Goal: Task Accomplishment & Management: Use online tool/utility

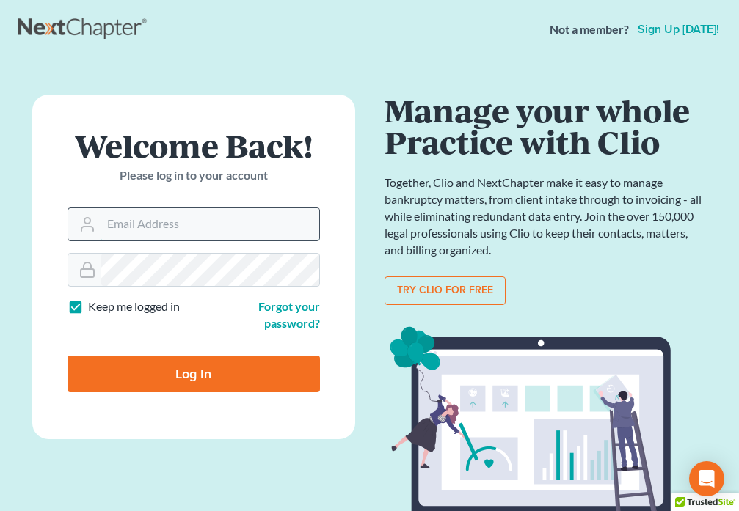
click at [128, 222] on input "Email Address" at bounding box center [210, 224] width 218 height 32
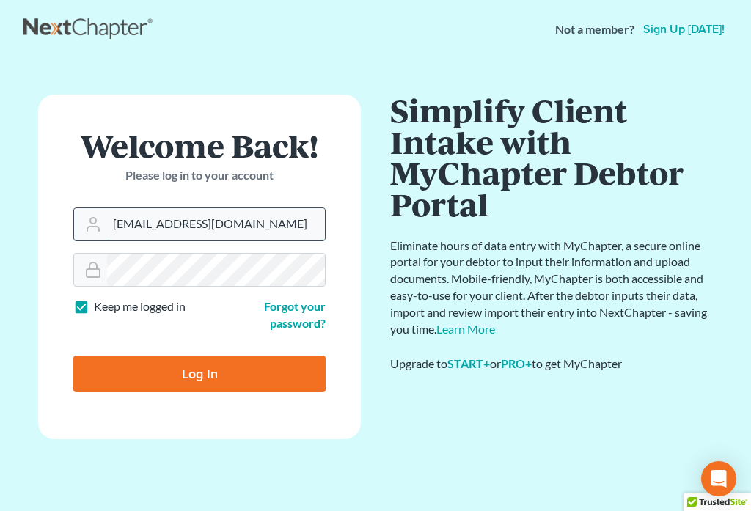
type input "[EMAIL_ADDRESS][DOMAIN_NAME]"
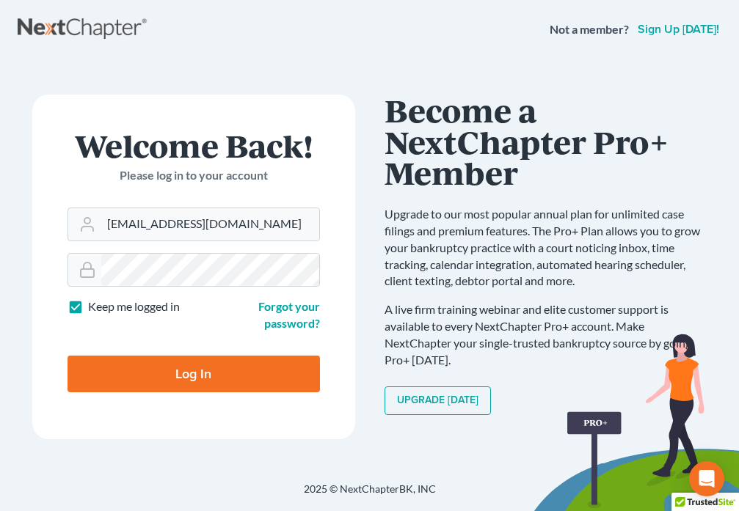
click at [222, 380] on input "Log In" at bounding box center [193, 374] width 252 height 37
type input "Thinking..."
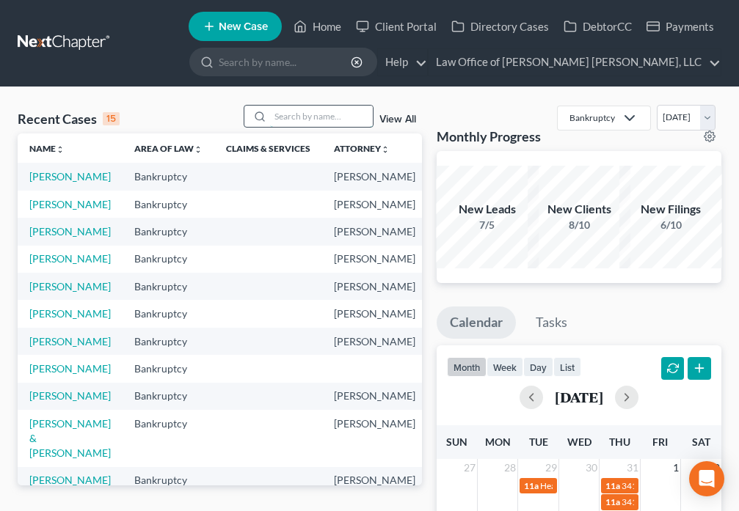
click at [302, 117] on input "search" at bounding box center [321, 116] width 103 height 21
type input "[PERSON_NAME]"
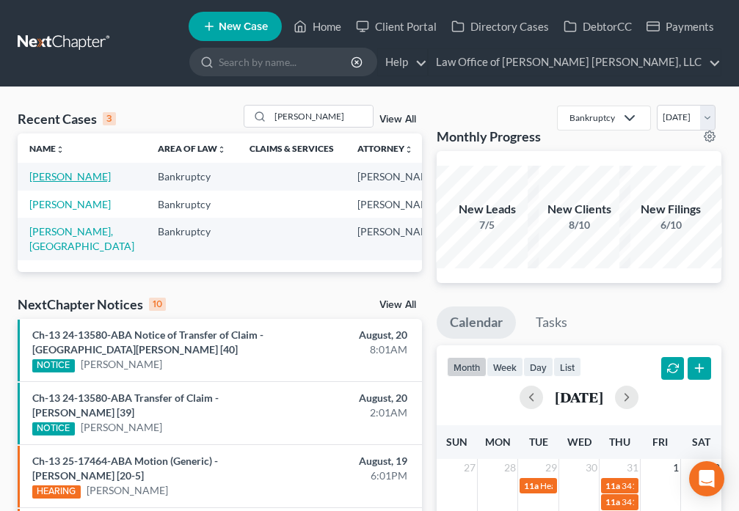
click at [46, 180] on link "[PERSON_NAME]" at bounding box center [69, 176] width 81 height 12
select select "6"
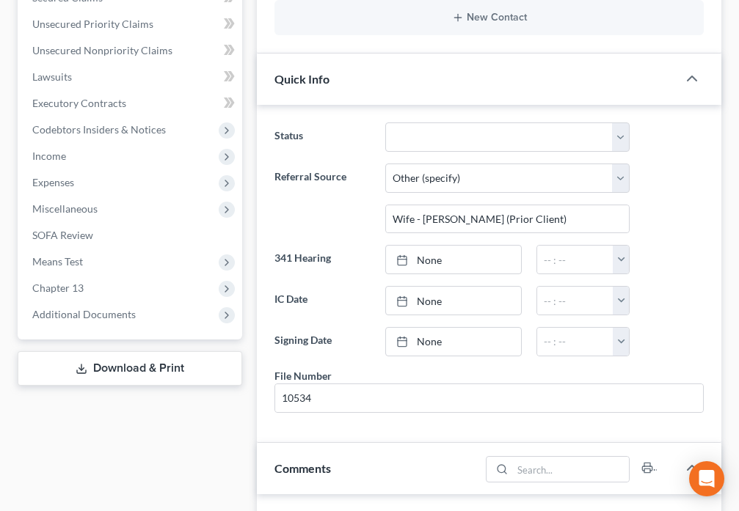
scroll to position [394, 0]
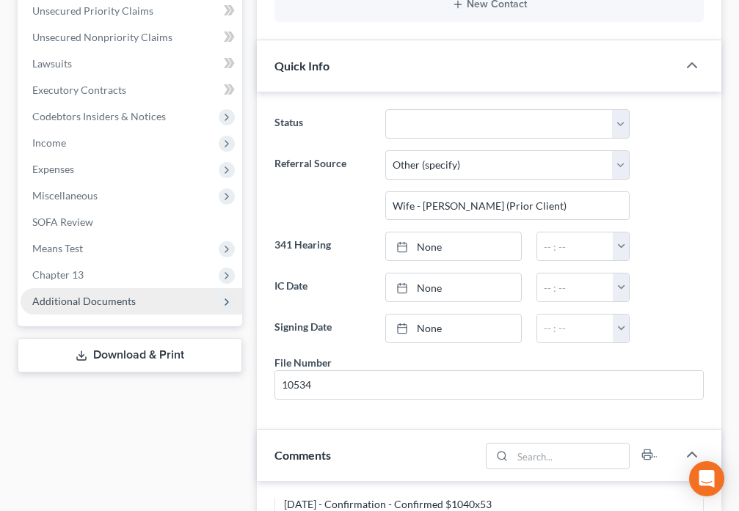
click at [144, 302] on span "Additional Documents" at bounding box center [132, 301] width 222 height 26
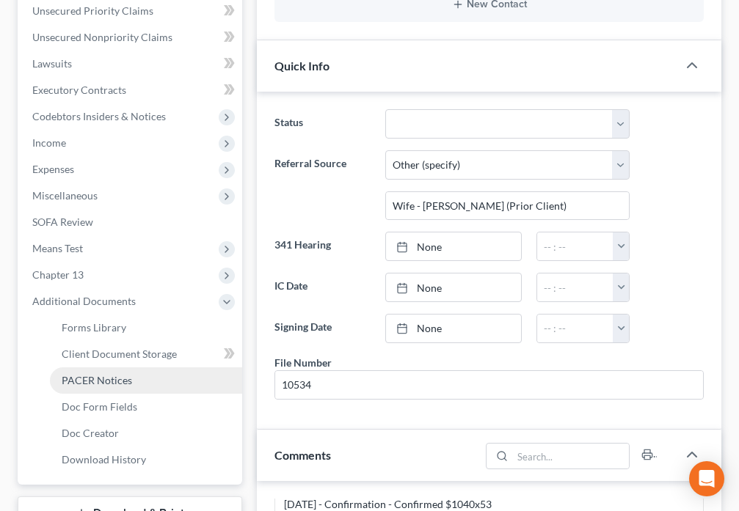
click at [136, 384] on link "PACER Notices" at bounding box center [146, 381] width 192 height 26
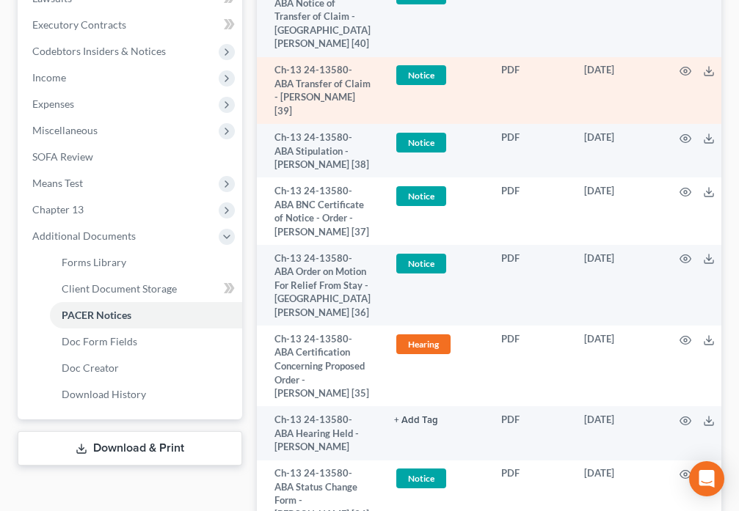
scroll to position [462, 0]
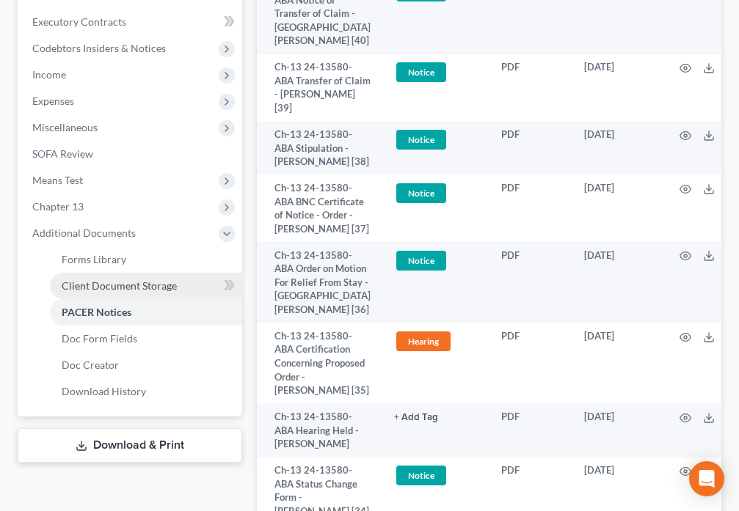
click at [88, 290] on span "Client Document Storage" at bounding box center [119, 286] width 115 height 12
select select "9"
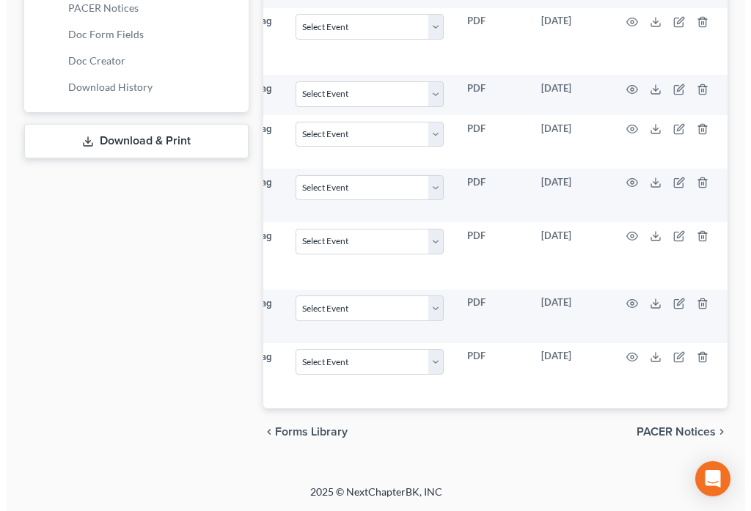
scroll to position [0, 187]
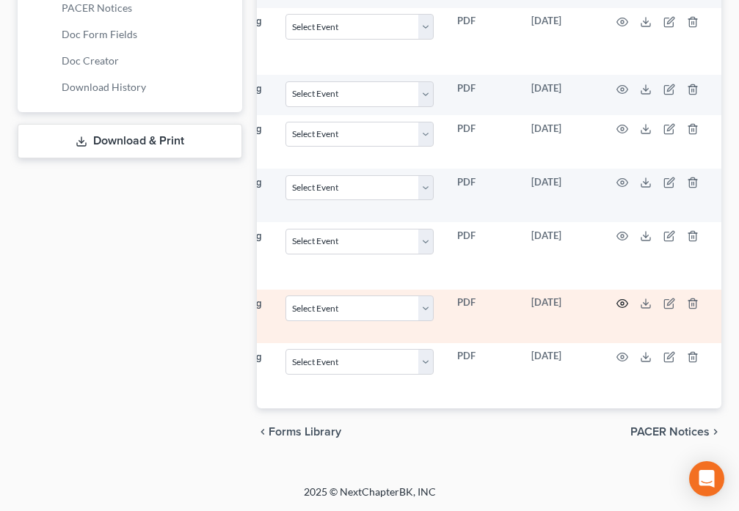
click at [621, 302] on circle "button" at bounding box center [622, 303] width 3 height 3
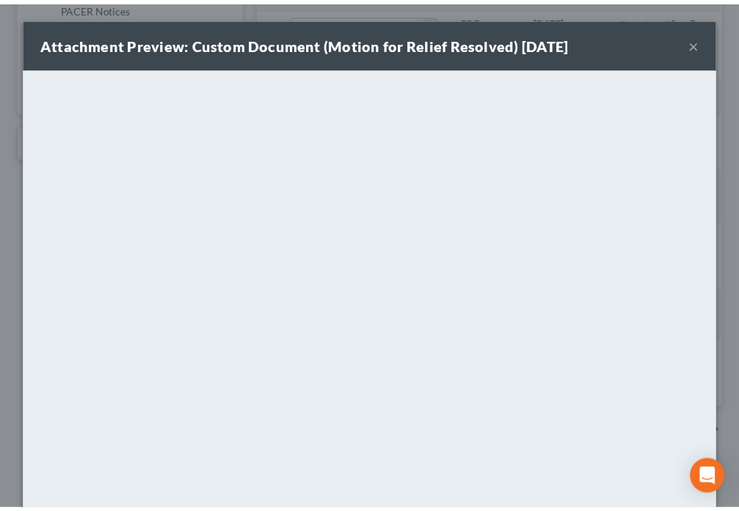
scroll to position [0, 179]
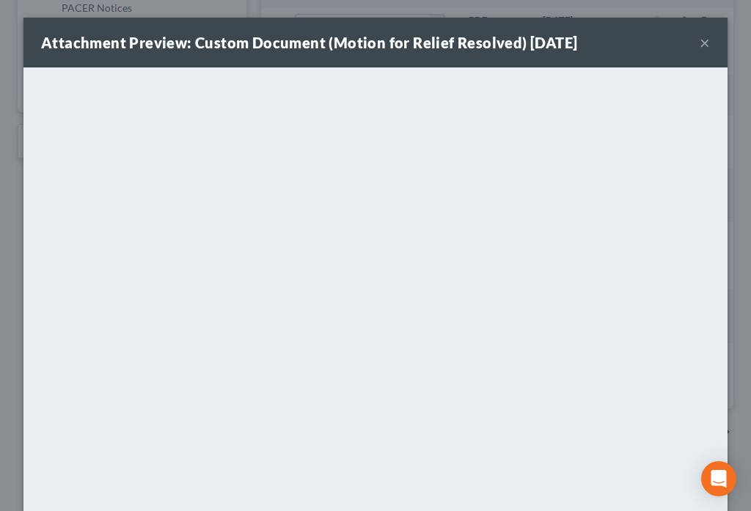
click at [700, 39] on button "×" at bounding box center [705, 43] width 10 height 18
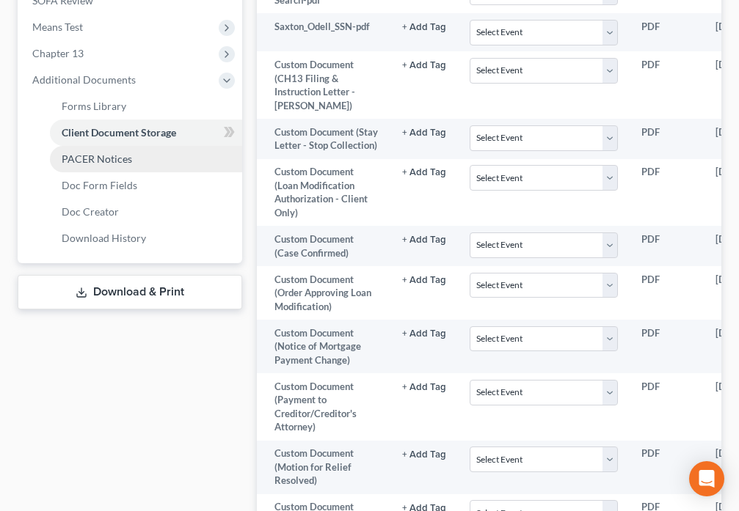
scroll to position [608, 0]
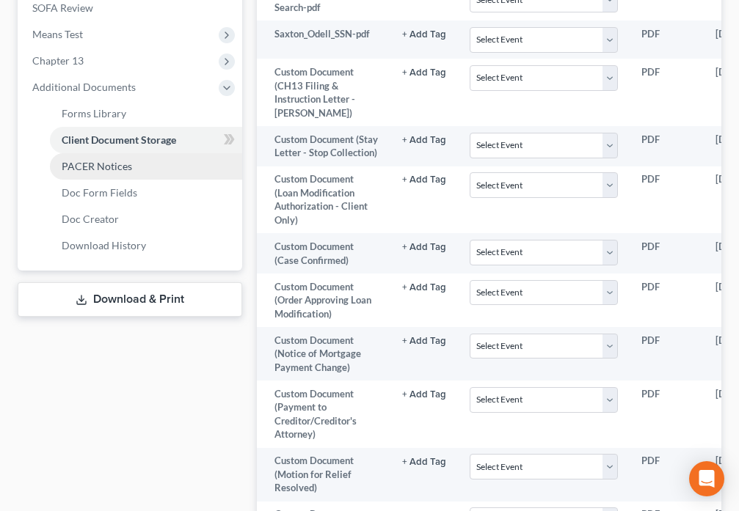
click at [119, 167] on span "PACER Notices" at bounding box center [97, 166] width 70 height 12
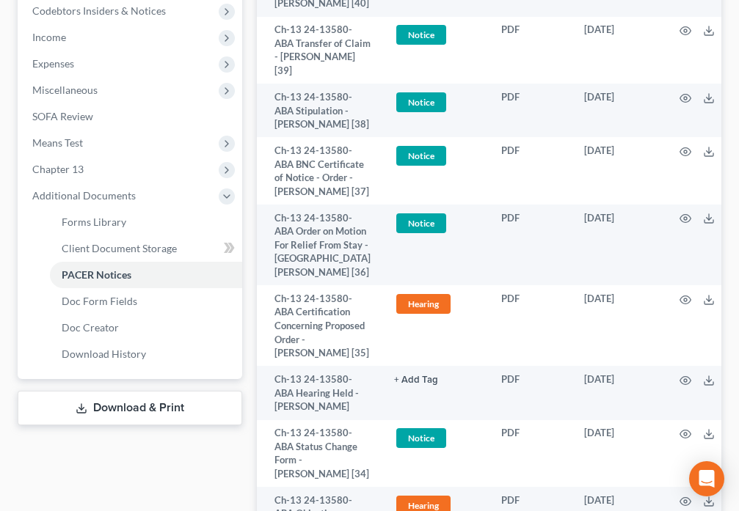
scroll to position [514, 0]
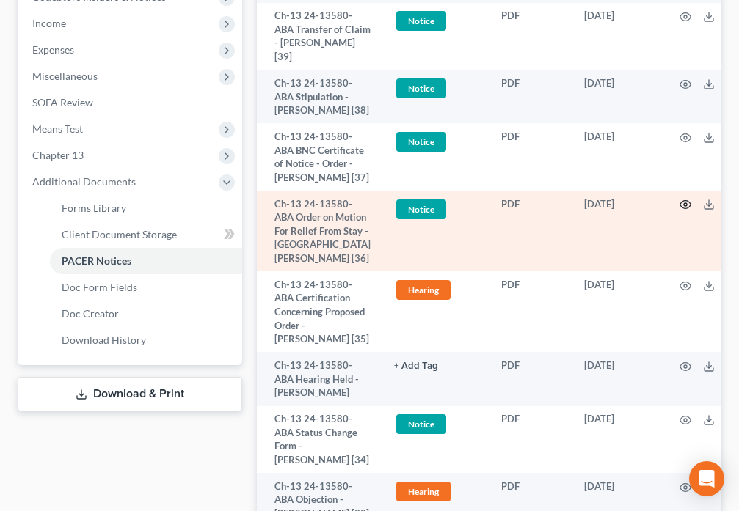
click at [679, 211] on icon "button" at bounding box center [685, 205] width 12 height 12
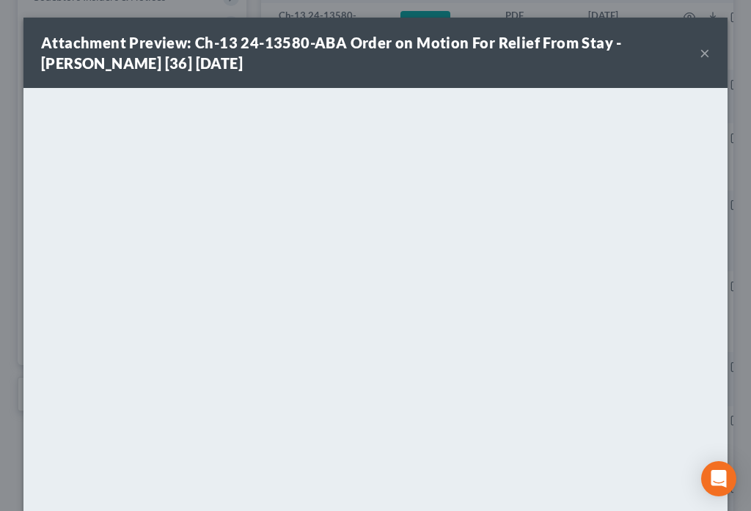
click at [700, 56] on button "×" at bounding box center [705, 53] width 10 height 18
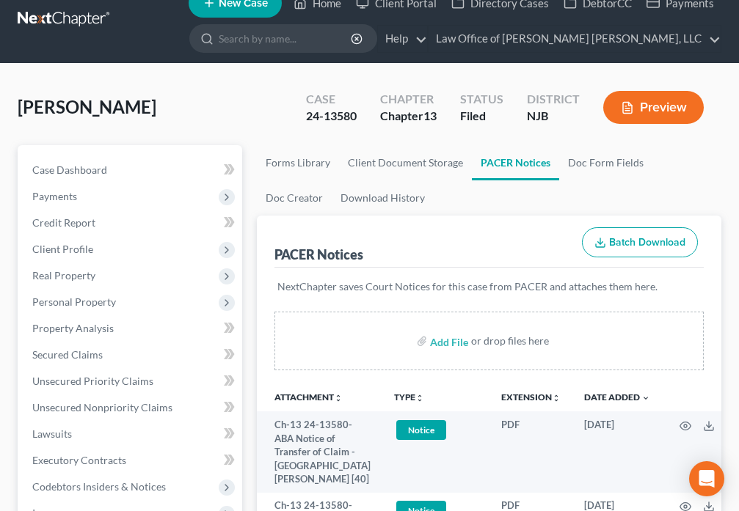
scroll to position [0, 0]
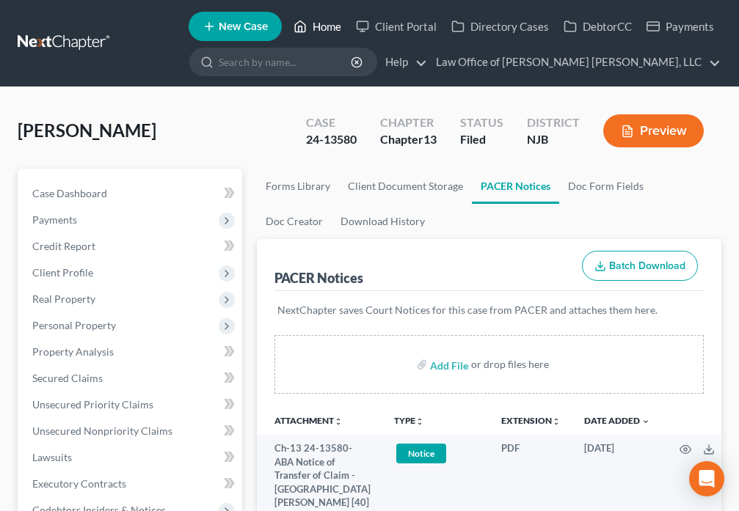
click at [311, 26] on link "Home" at bounding box center [317, 26] width 62 height 26
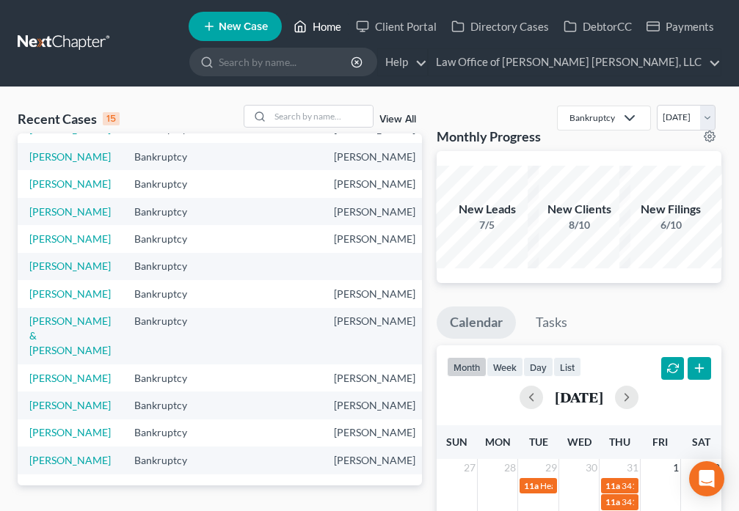
scroll to position [363, 0]
click at [304, 117] on input "search" at bounding box center [321, 116] width 103 height 21
type input "Vicens"
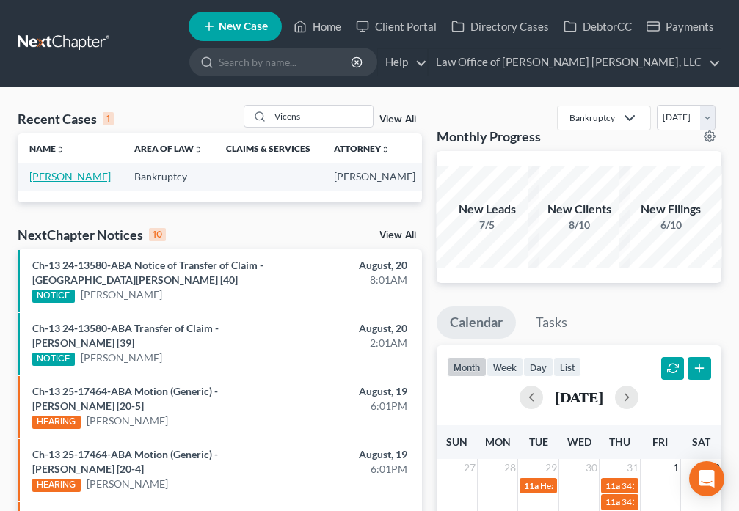
click at [43, 179] on link "[PERSON_NAME]" at bounding box center [69, 176] width 81 height 12
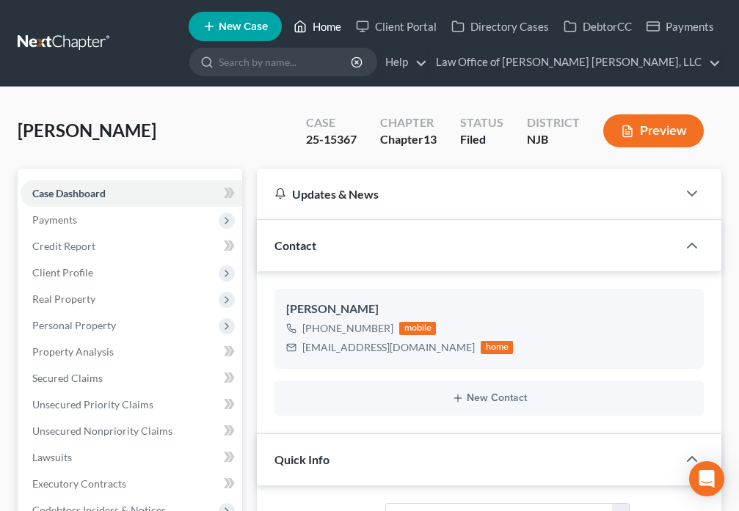
click at [310, 32] on link "Home" at bounding box center [317, 26] width 62 height 26
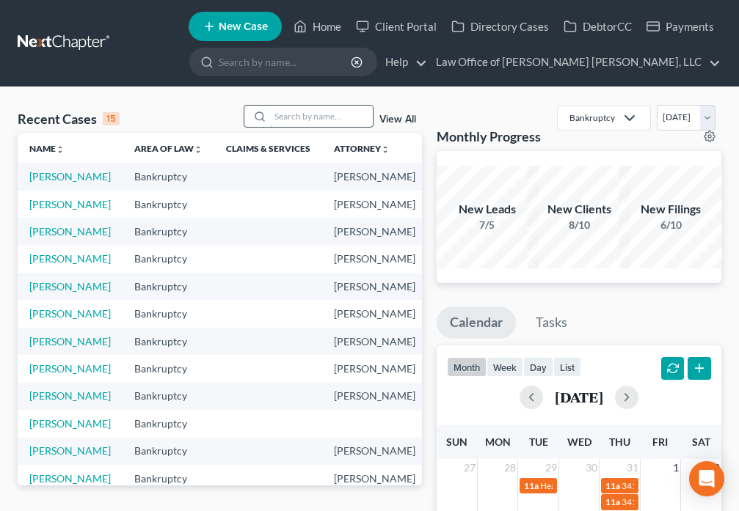
click at [288, 117] on input "search" at bounding box center [321, 116] width 103 height 21
type input "[PERSON_NAME]"
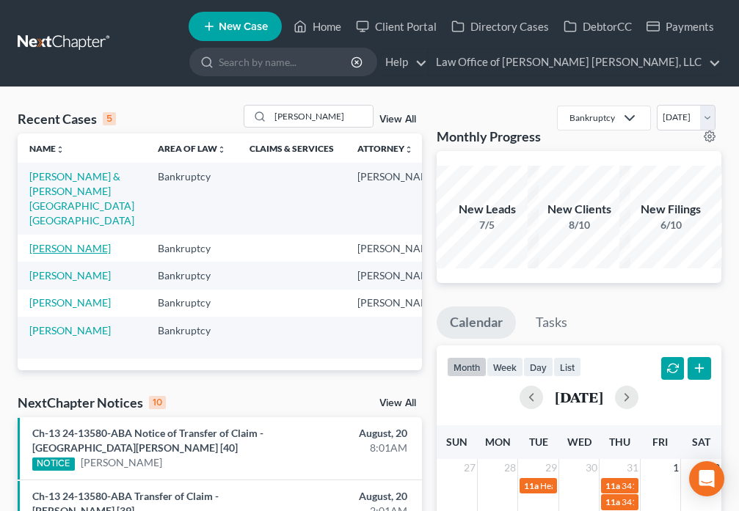
click at [35, 255] on link "[PERSON_NAME]" at bounding box center [69, 248] width 81 height 12
select select "6"
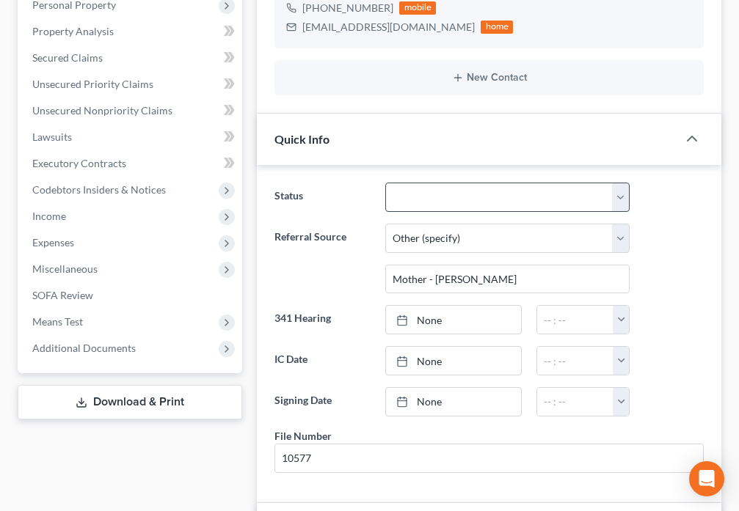
scroll to position [325, 0]
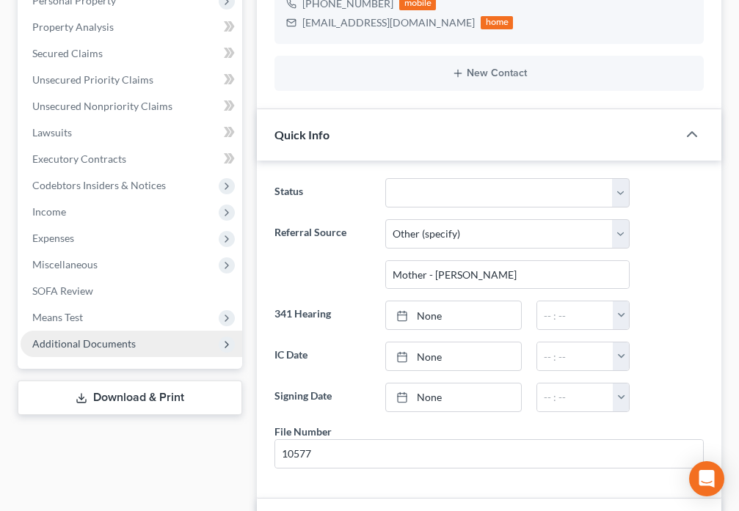
click at [74, 341] on span "Additional Documents" at bounding box center [83, 343] width 103 height 12
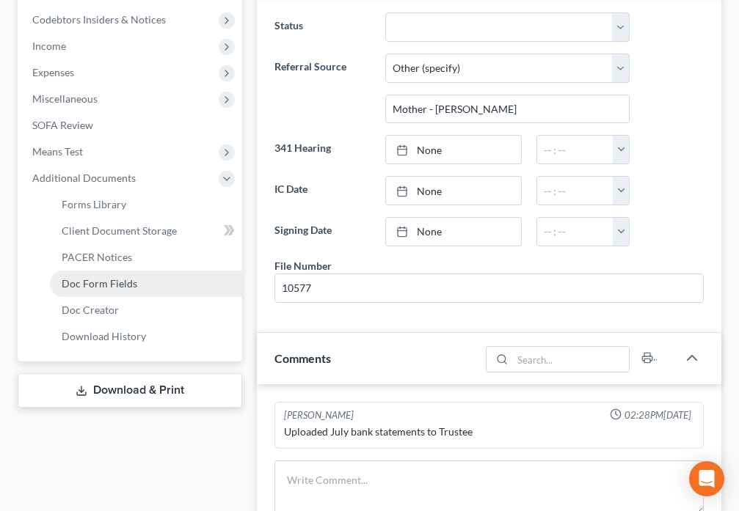
scroll to position [497, 0]
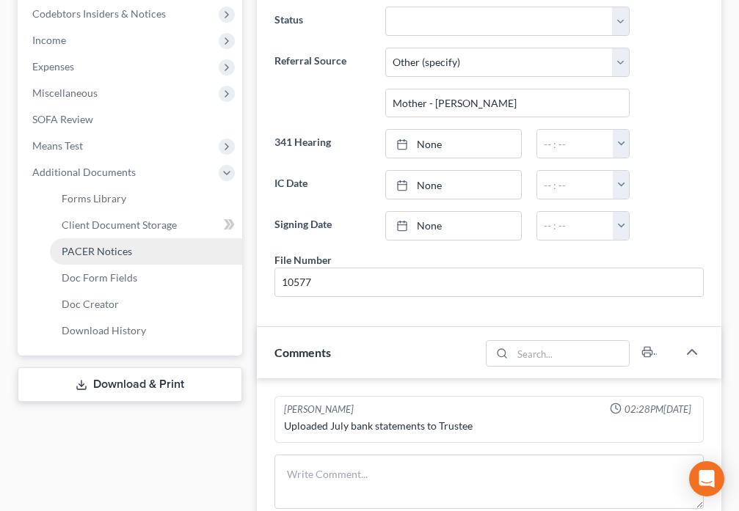
click at [130, 252] on span "PACER Notices" at bounding box center [97, 251] width 70 height 12
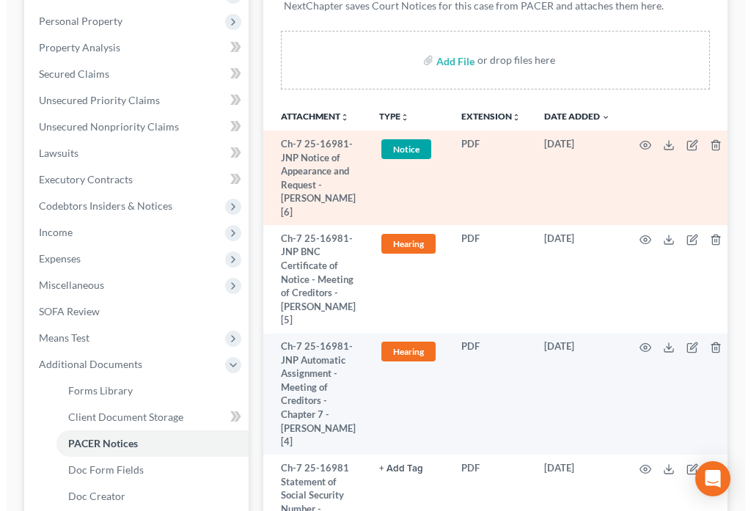
scroll to position [359, 0]
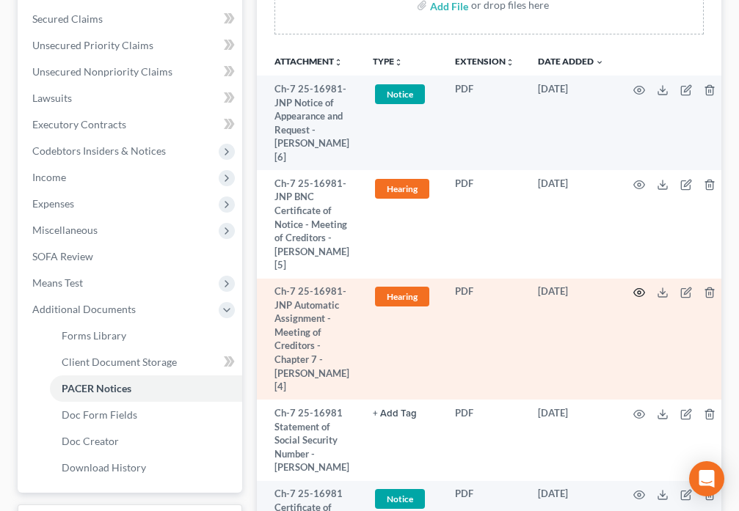
click at [633, 287] on icon "button" at bounding box center [639, 293] width 12 height 12
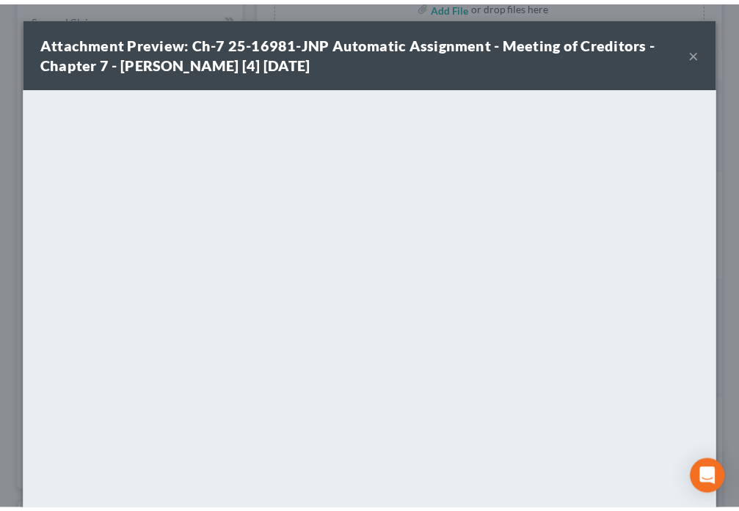
scroll to position [0, 0]
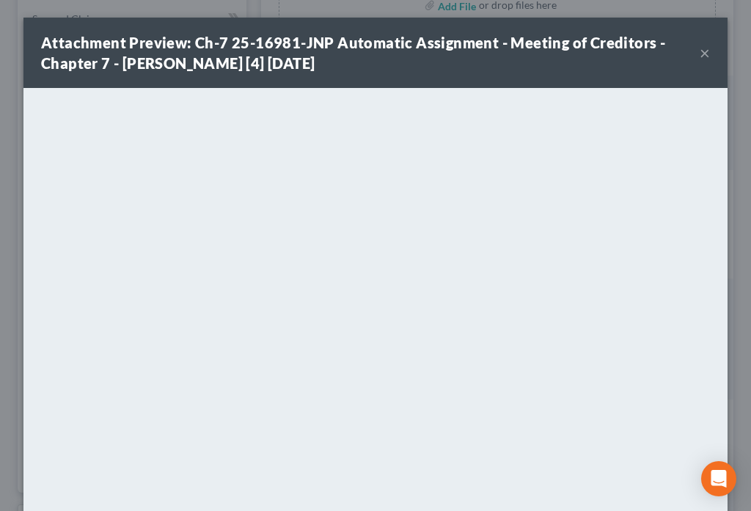
click at [700, 51] on button "×" at bounding box center [705, 53] width 10 height 18
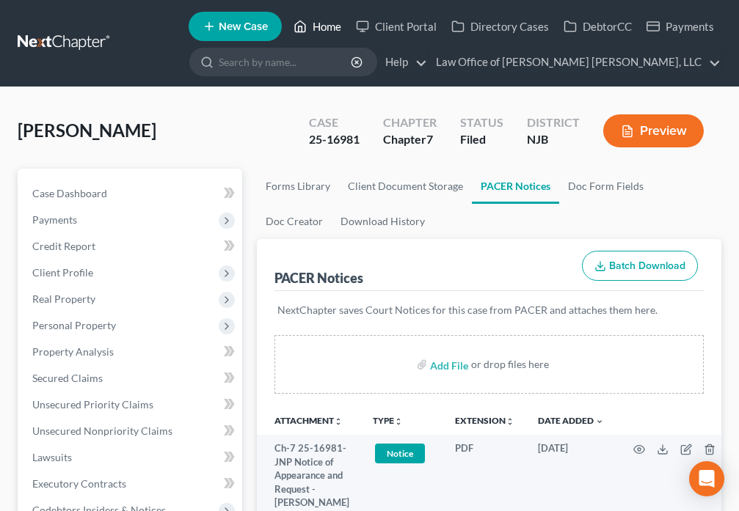
click at [323, 26] on link "Home" at bounding box center [317, 26] width 62 height 26
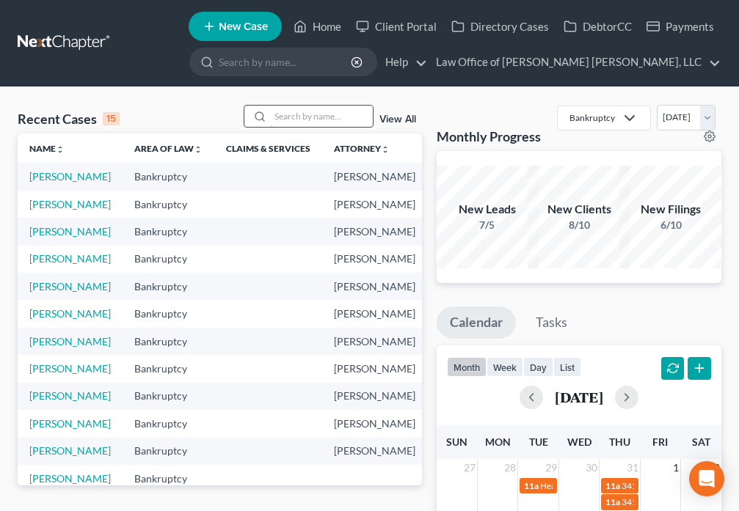
click at [348, 119] on input "search" at bounding box center [321, 116] width 103 height 21
type input "[PERSON_NAME]"
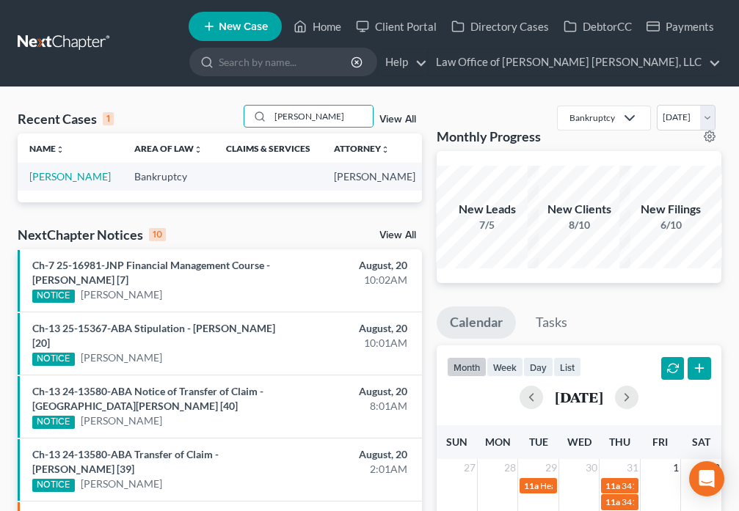
click at [49, 183] on td "[PERSON_NAME]" at bounding box center [70, 176] width 105 height 27
click at [43, 182] on link "[PERSON_NAME]" at bounding box center [69, 176] width 81 height 12
select select "6"
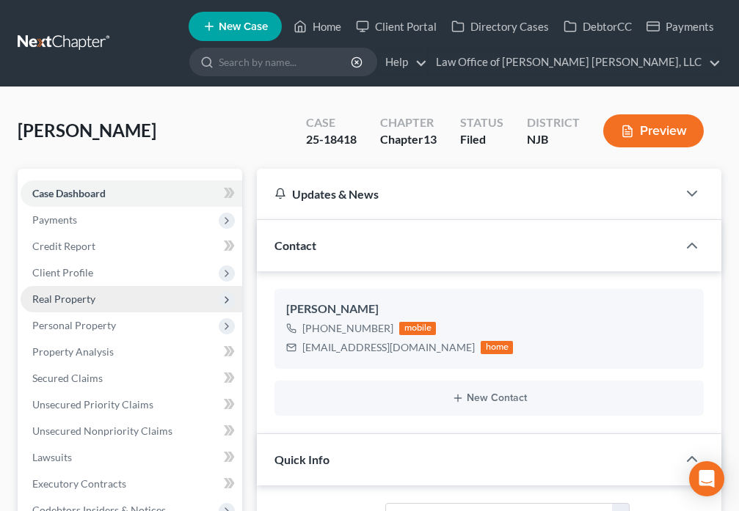
click at [96, 302] on span "Real Property" at bounding box center [132, 299] width 222 height 26
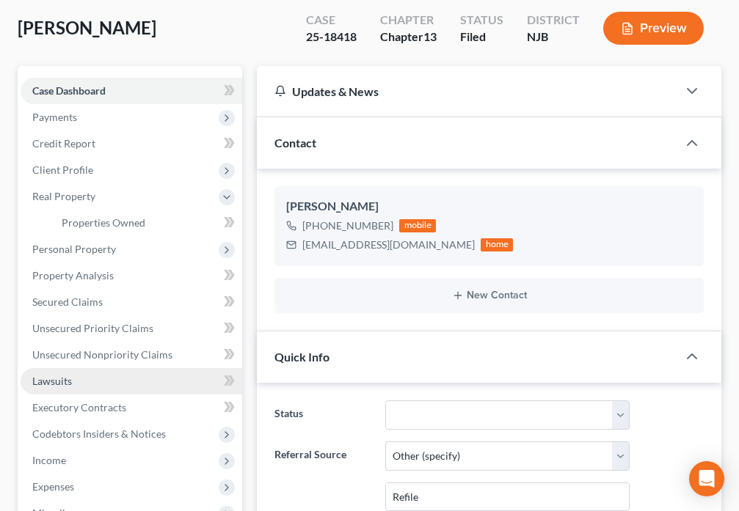
scroll to position [137, 0]
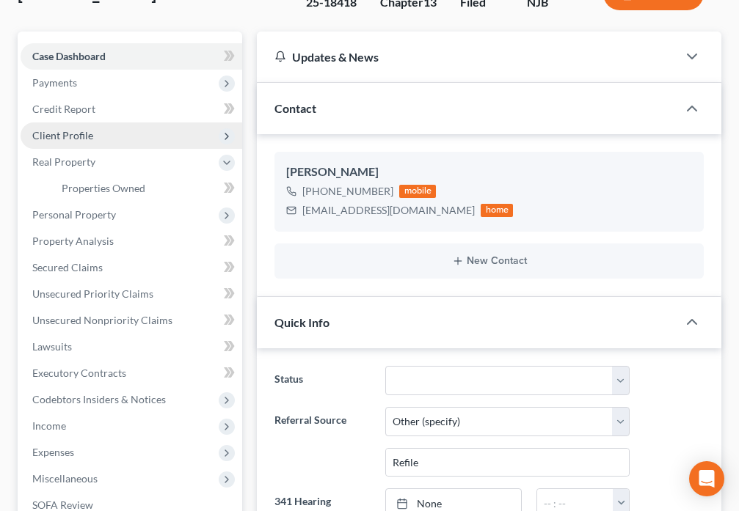
click at [80, 134] on span "Client Profile" at bounding box center [62, 135] width 61 height 12
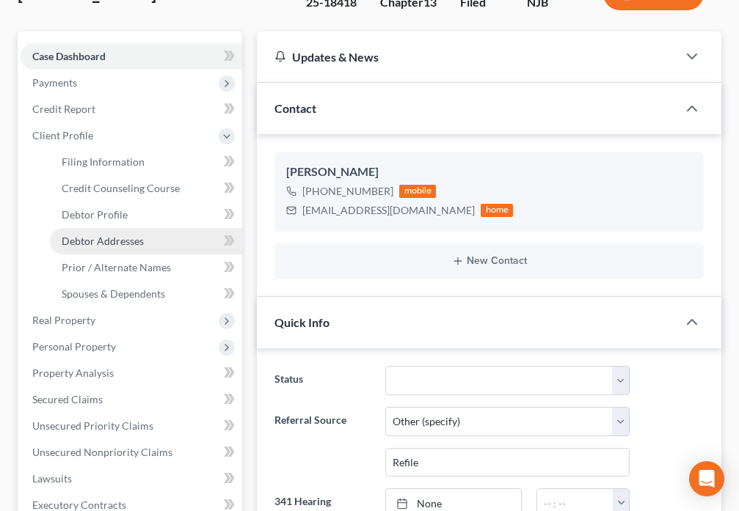
click at [168, 240] on link "Debtor Addresses" at bounding box center [146, 241] width 192 height 26
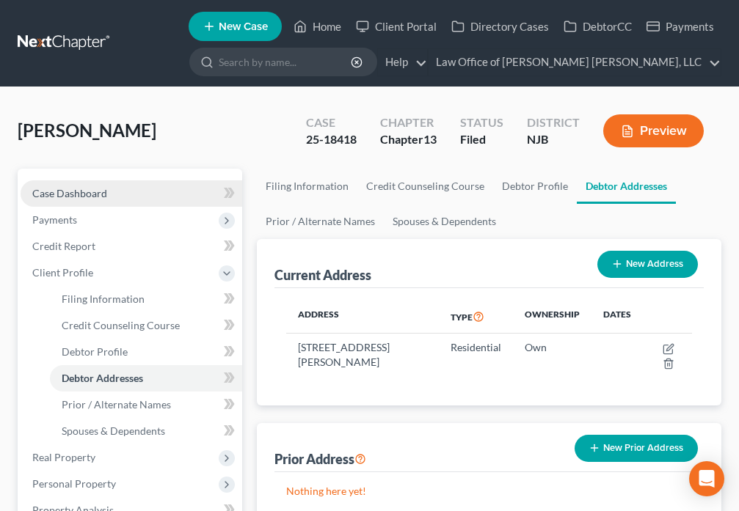
click at [90, 192] on span "Case Dashboard" at bounding box center [69, 193] width 75 height 12
select select "6"
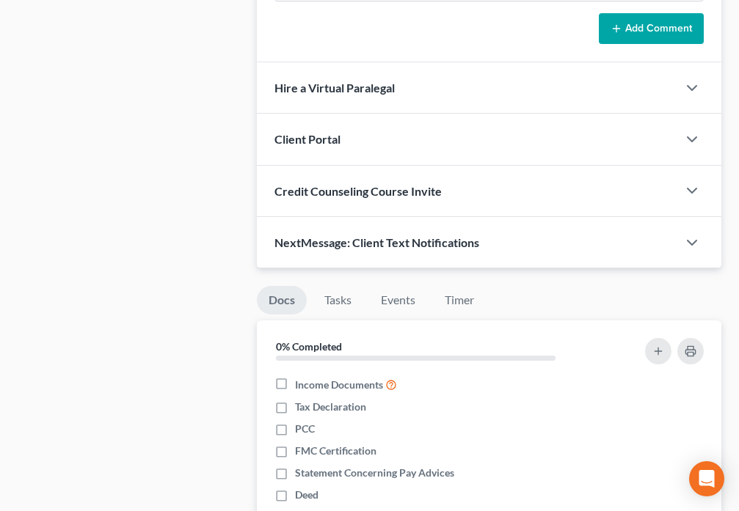
scroll to position [1113, 0]
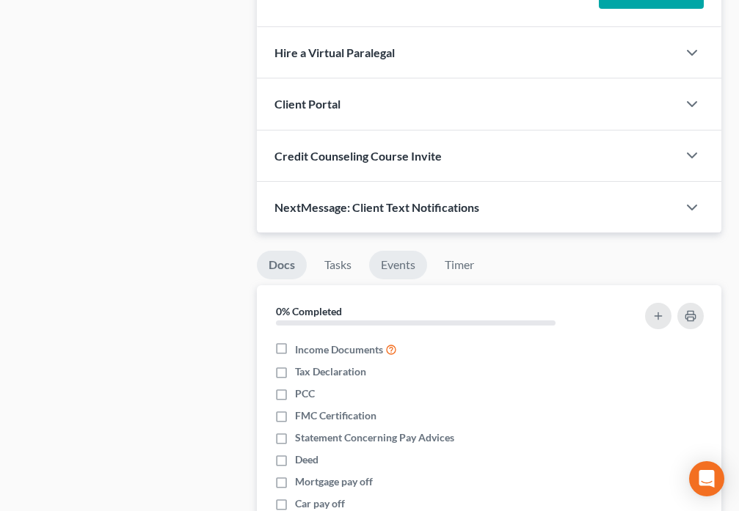
click at [392, 264] on link "Events" at bounding box center [398, 265] width 58 height 29
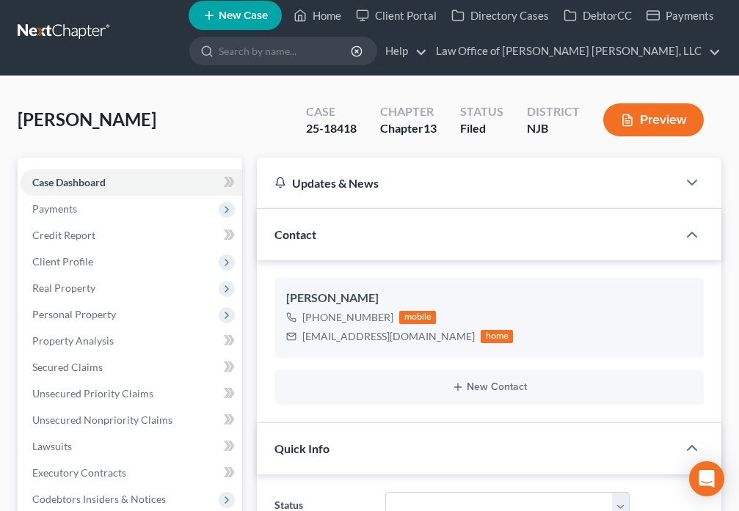
scroll to position [0, 0]
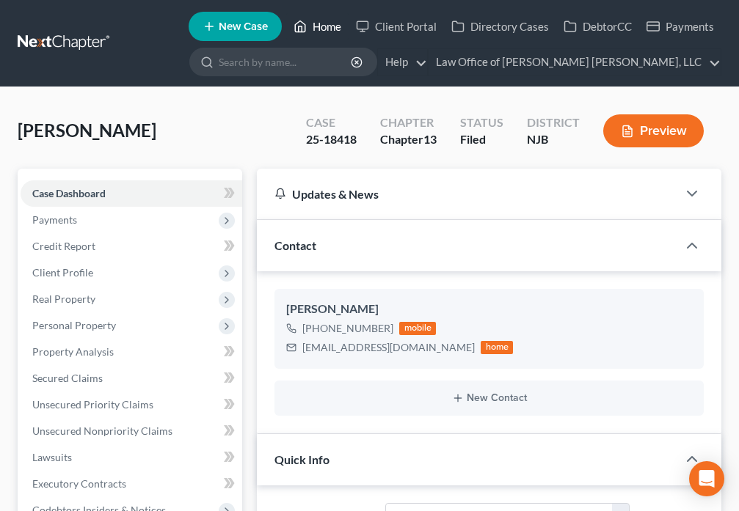
click at [310, 31] on link "Home" at bounding box center [317, 26] width 62 height 26
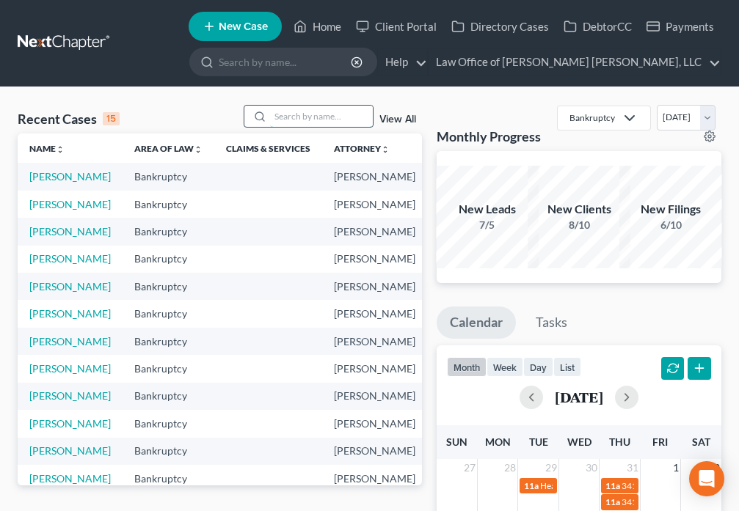
click at [288, 117] on input "search" at bounding box center [321, 116] width 103 height 21
type input "[PERSON_NAME]"
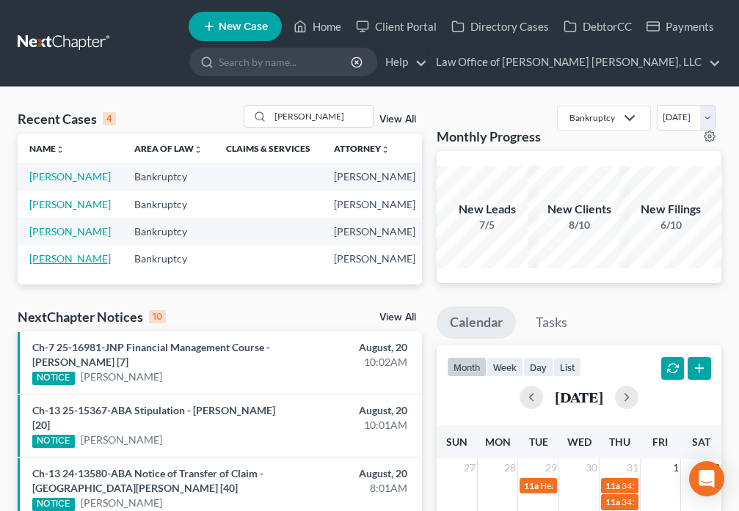
click at [54, 265] on link "[PERSON_NAME]" at bounding box center [69, 258] width 81 height 12
select select "6"
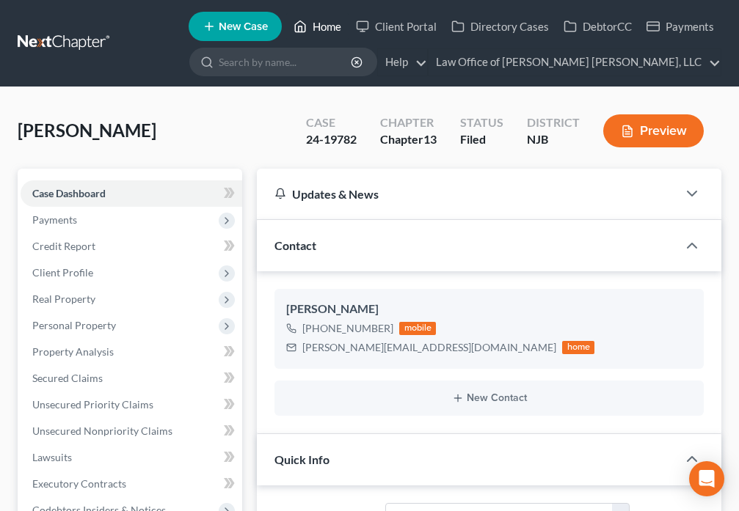
click at [306, 29] on icon at bounding box center [299, 27] width 13 height 18
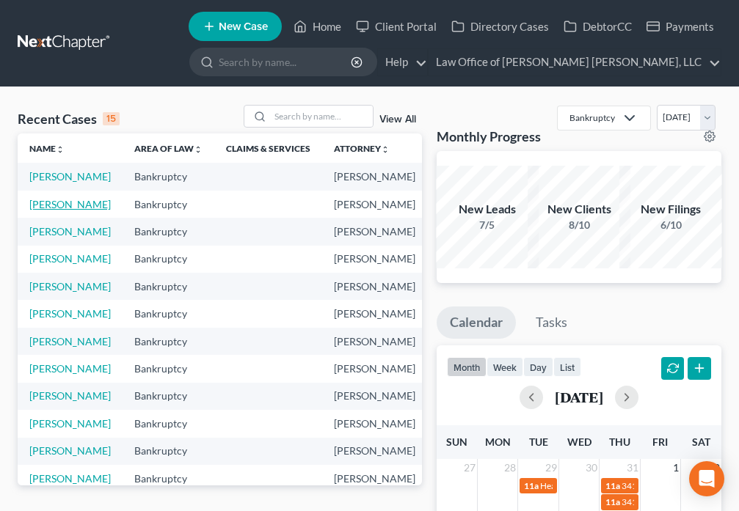
click at [53, 211] on link "[PERSON_NAME]" at bounding box center [69, 204] width 81 height 12
select select "6"
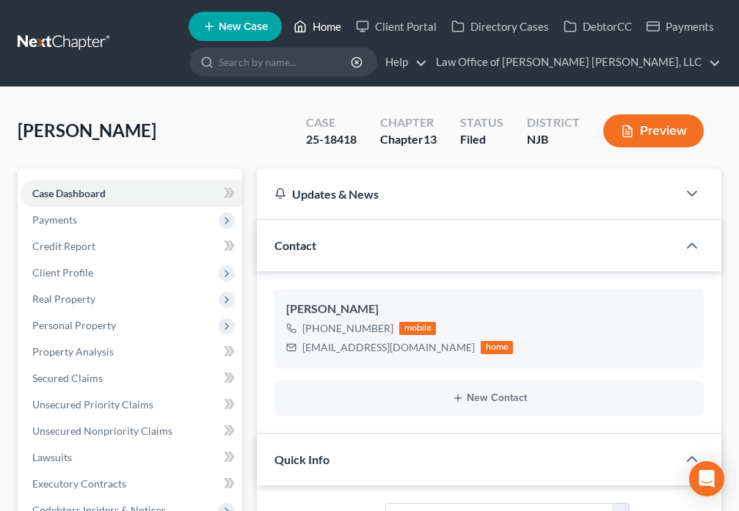
click at [315, 23] on link "Home" at bounding box center [317, 26] width 62 height 26
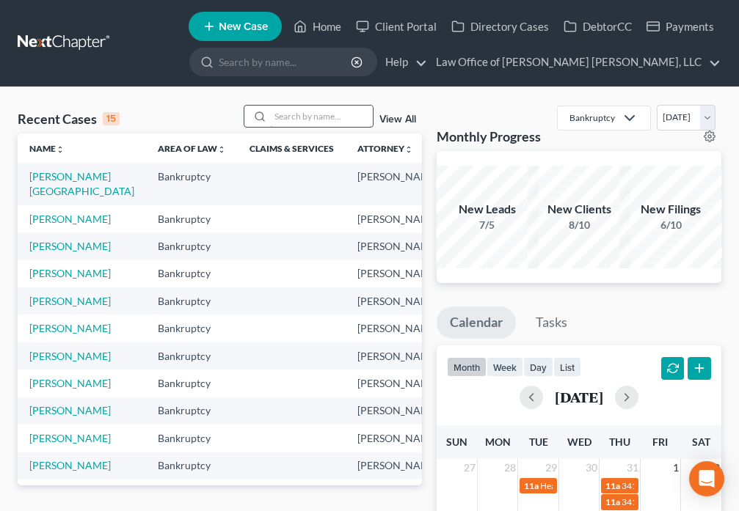
click at [304, 117] on input "search" at bounding box center [321, 116] width 103 height 21
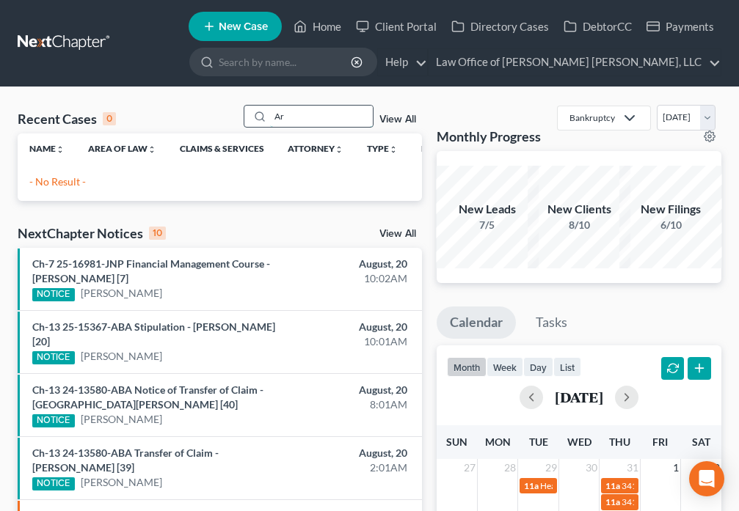
type input "A"
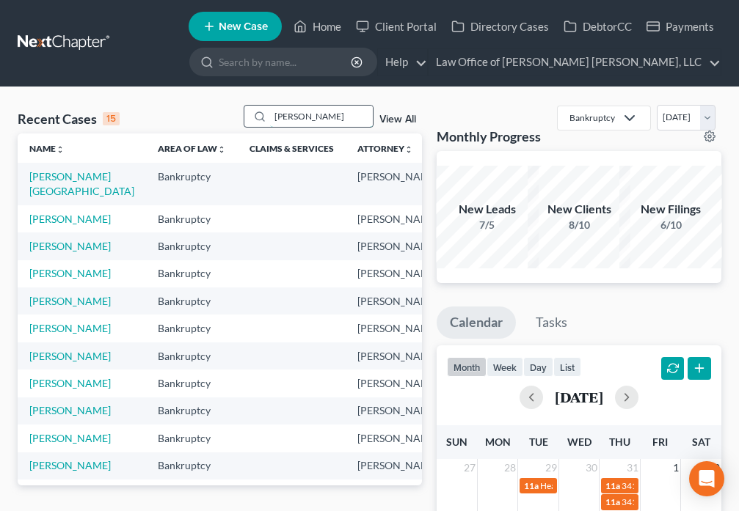
type input "[PERSON_NAME]"
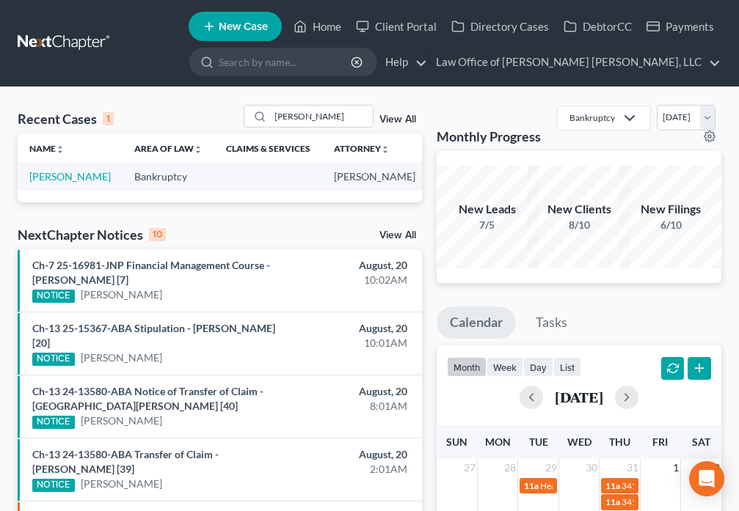
click at [38, 183] on td "[PERSON_NAME]" at bounding box center [70, 176] width 105 height 27
click at [41, 183] on link "[PERSON_NAME]" at bounding box center [69, 176] width 81 height 12
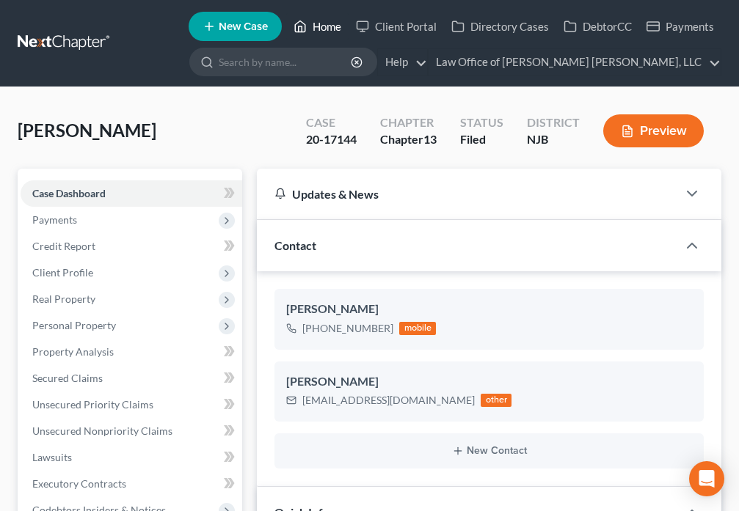
click at [319, 29] on link "Home" at bounding box center [317, 26] width 62 height 26
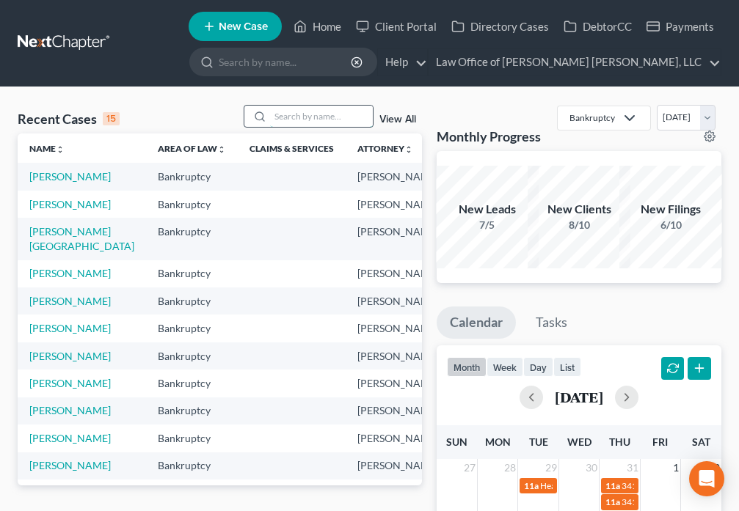
click at [310, 119] on input "search" at bounding box center [321, 116] width 103 height 21
type input "[PERSON_NAME]"
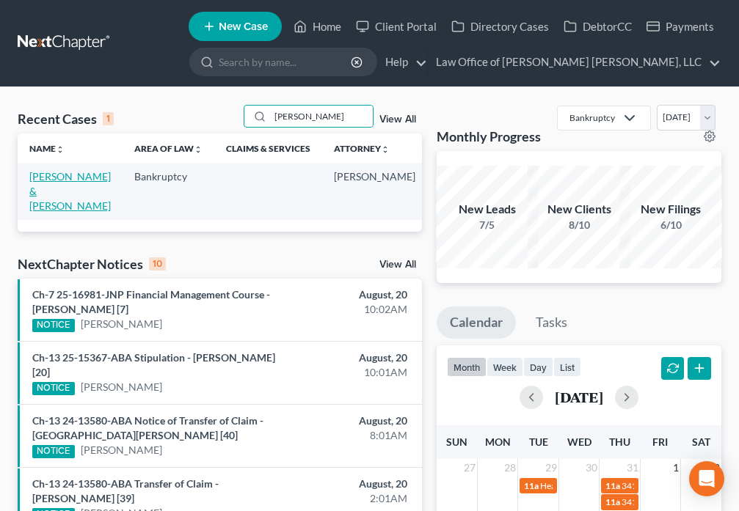
click at [39, 189] on link "[PERSON_NAME] & [PERSON_NAME]" at bounding box center [69, 191] width 81 height 42
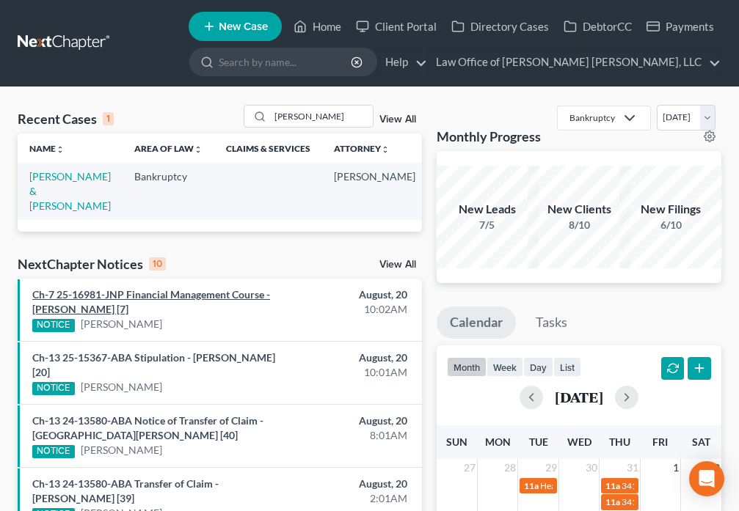
select select "6"
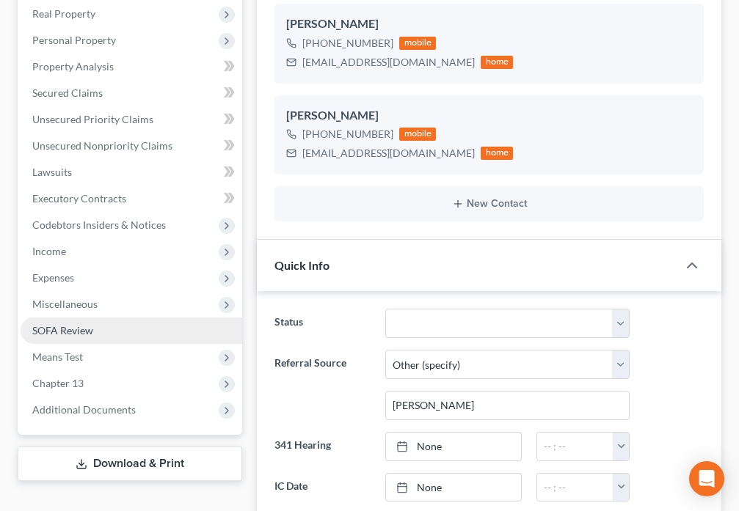
scroll to position [325, 0]
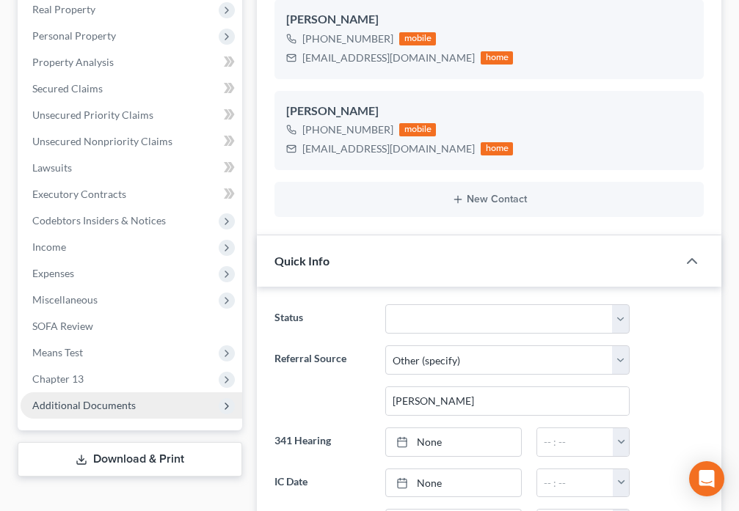
click at [86, 399] on span "Additional Documents" at bounding box center [83, 405] width 103 height 12
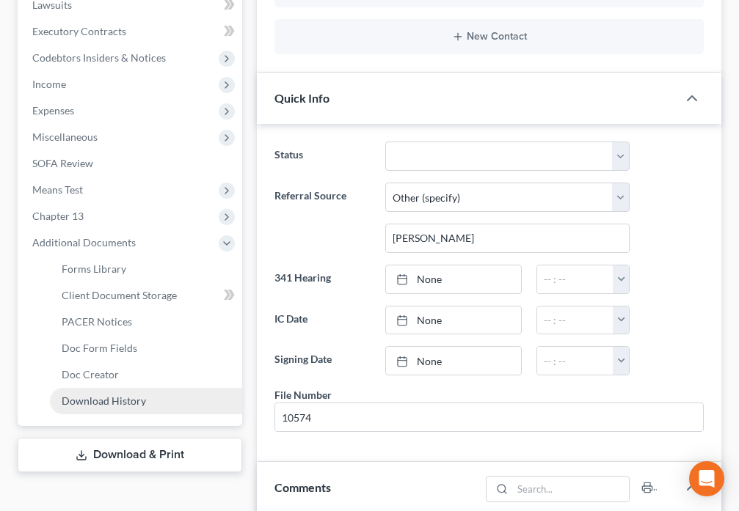
scroll to position [497, 0]
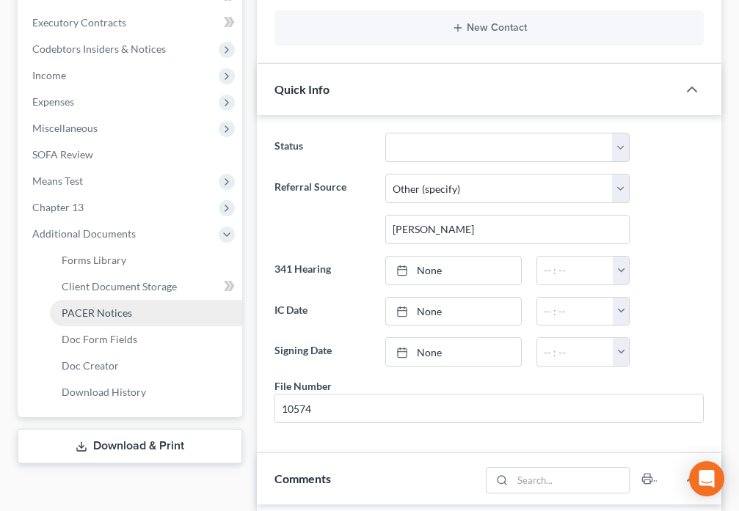
click at [101, 300] on link "PACER Notices" at bounding box center [146, 313] width 192 height 26
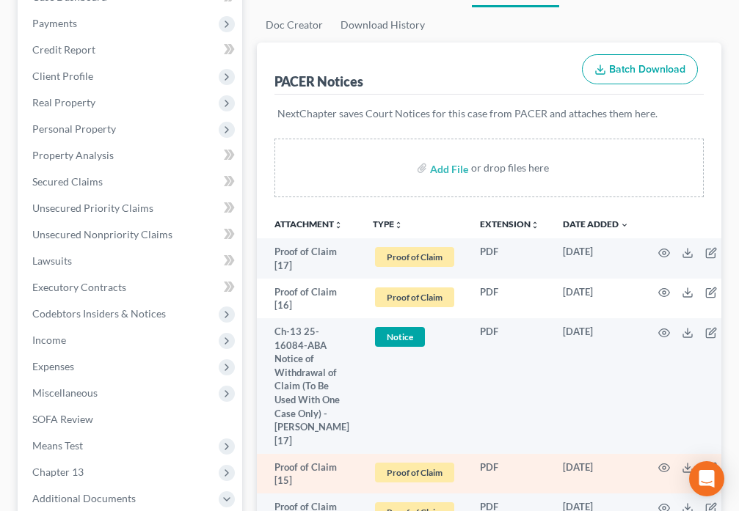
scroll to position [240, 0]
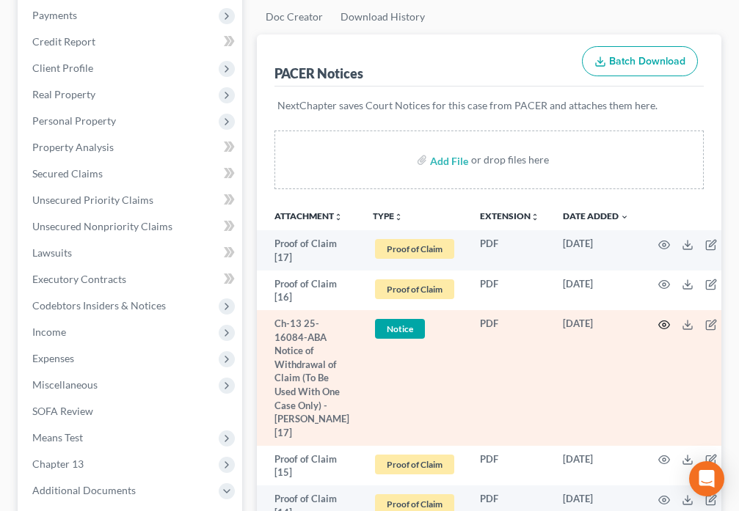
click at [662, 324] on circle "button" at bounding box center [663, 325] width 3 height 3
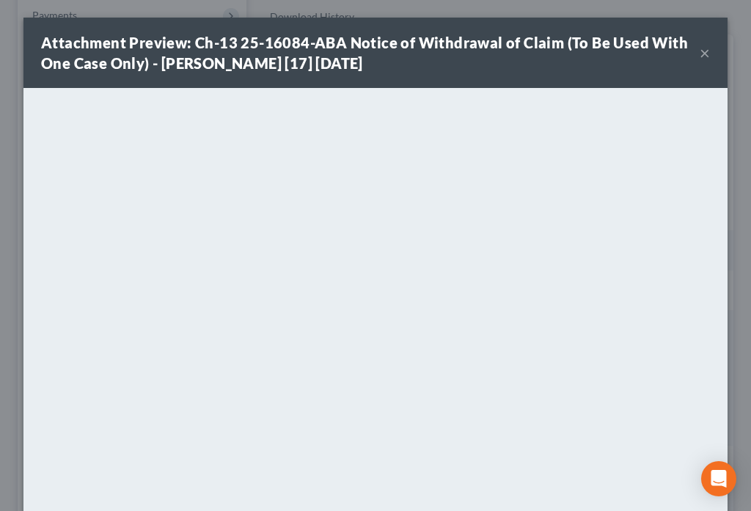
click at [700, 54] on button "×" at bounding box center [705, 53] width 10 height 18
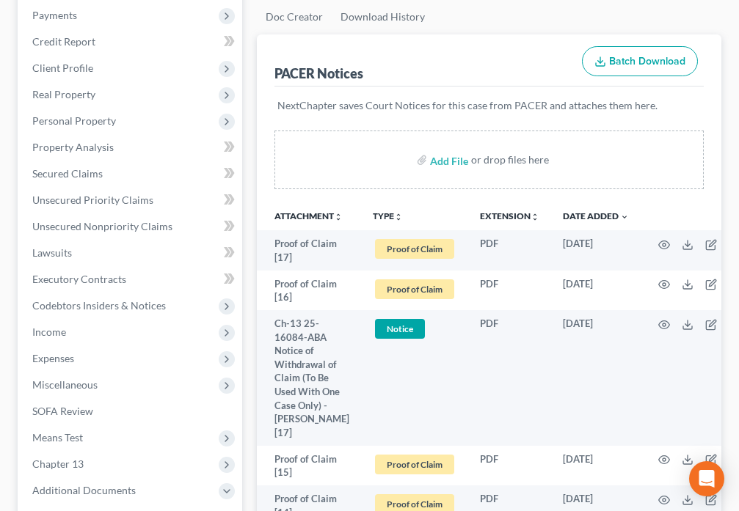
scroll to position [0, 0]
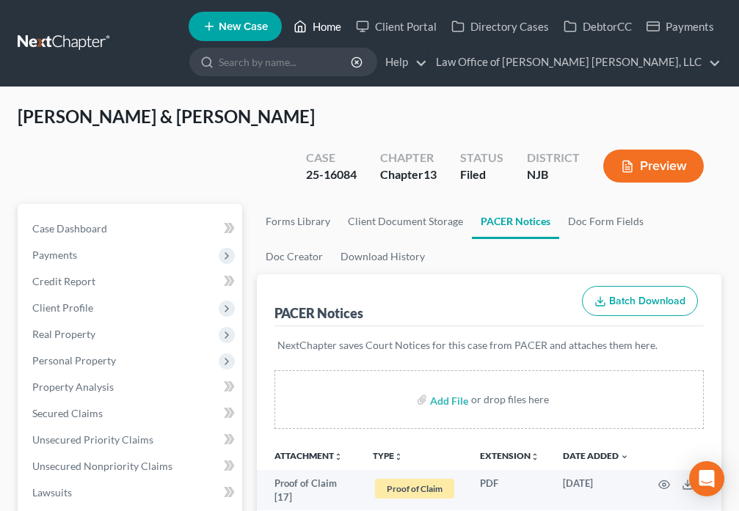
click at [302, 21] on icon at bounding box center [299, 27] width 13 height 18
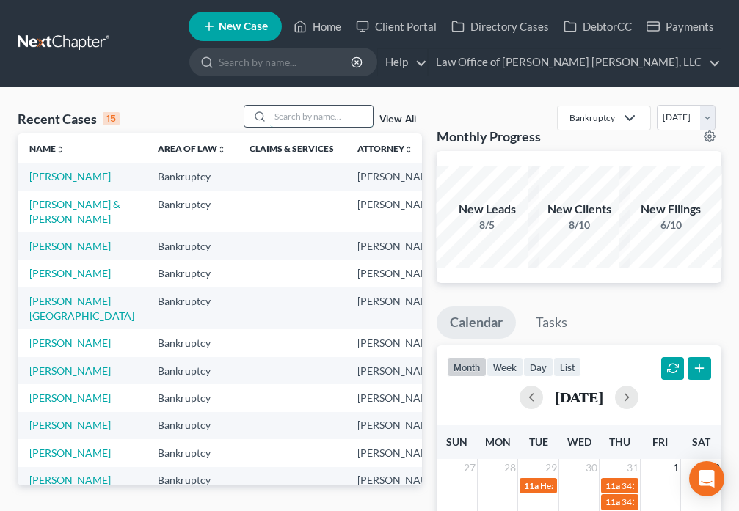
click at [318, 112] on input "search" at bounding box center [321, 116] width 103 height 21
type input "[PERSON_NAME]"
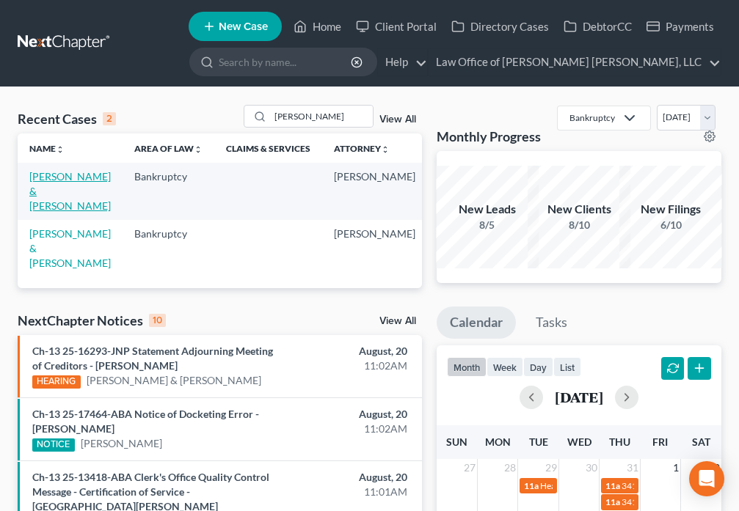
click at [40, 172] on link "[PERSON_NAME] & [PERSON_NAME]" at bounding box center [69, 191] width 81 height 42
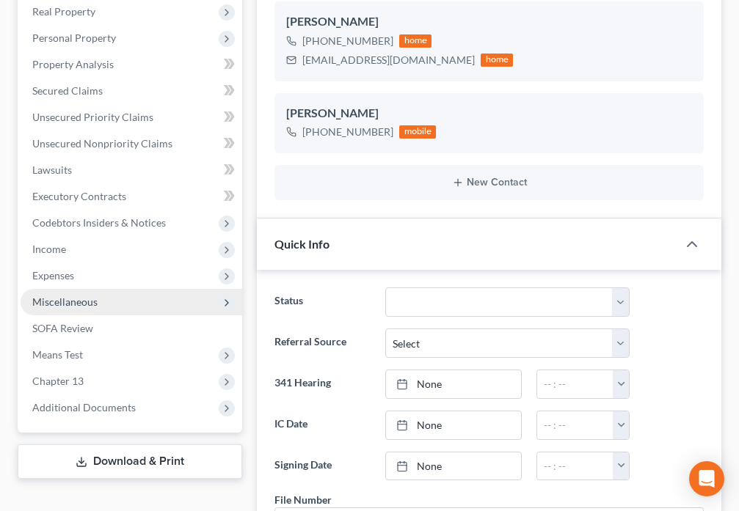
scroll to position [394, 0]
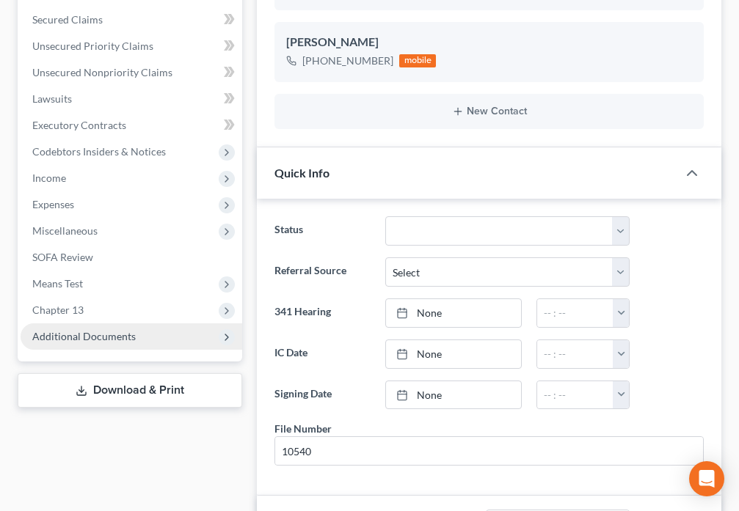
click at [120, 330] on span "Additional Documents" at bounding box center [83, 336] width 103 height 12
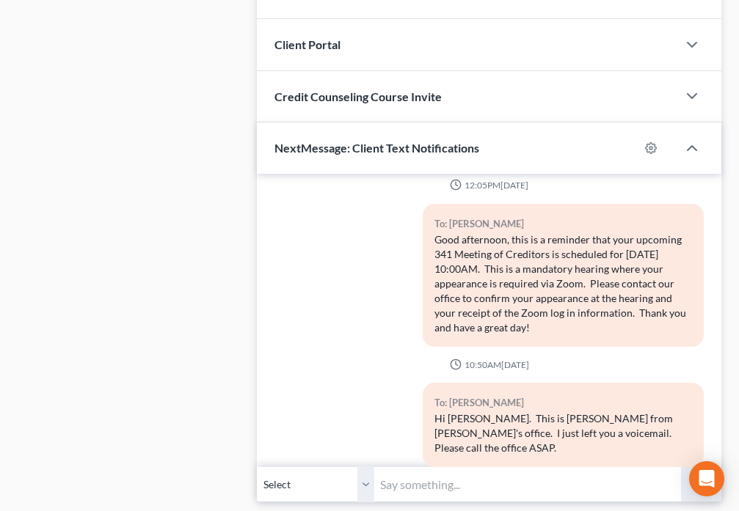
scroll to position [1318, 0]
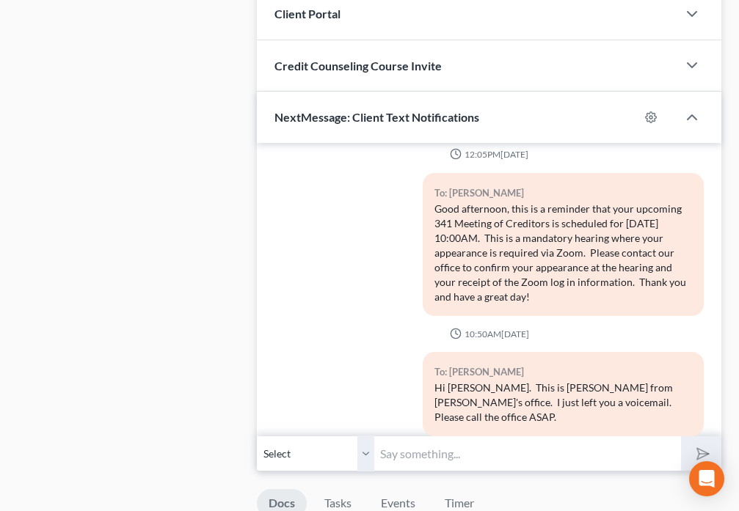
click at [422, 436] on input "text" at bounding box center [527, 454] width 306 height 36
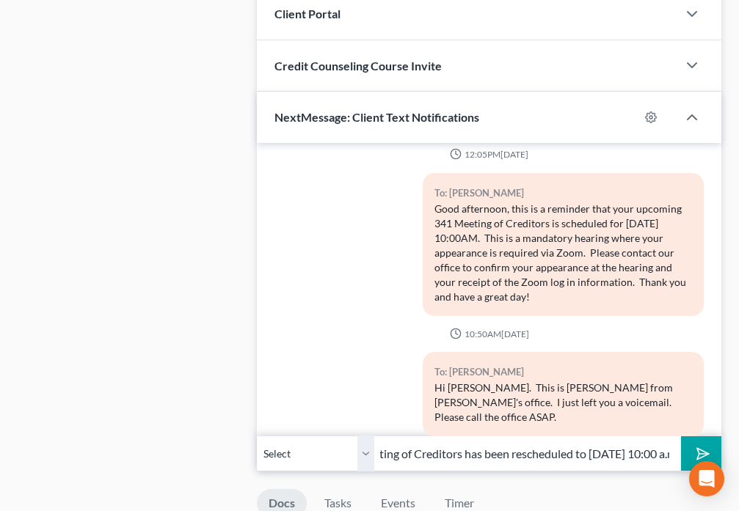
scroll to position [0, 187]
type input "Hi [PERSON_NAME]. Your 341 Meeting of Creditors has been rescheduled to [DATE] …"
click at [701, 444] on icon "submit" at bounding box center [700, 454] width 21 height 21
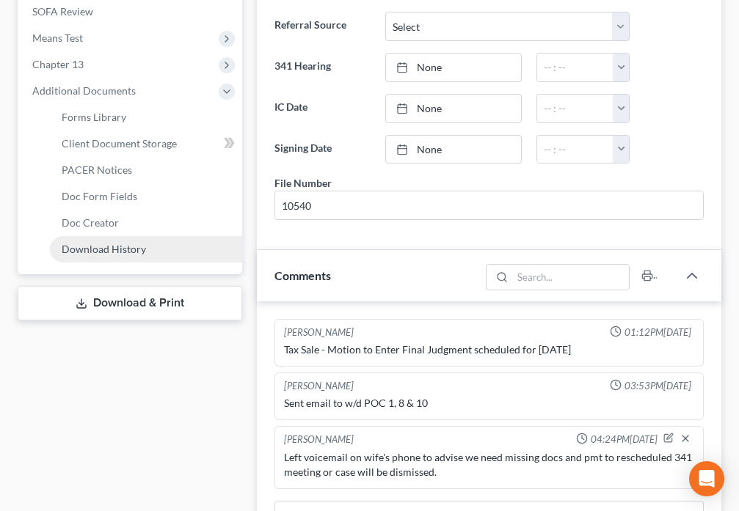
scroll to position [633, 0]
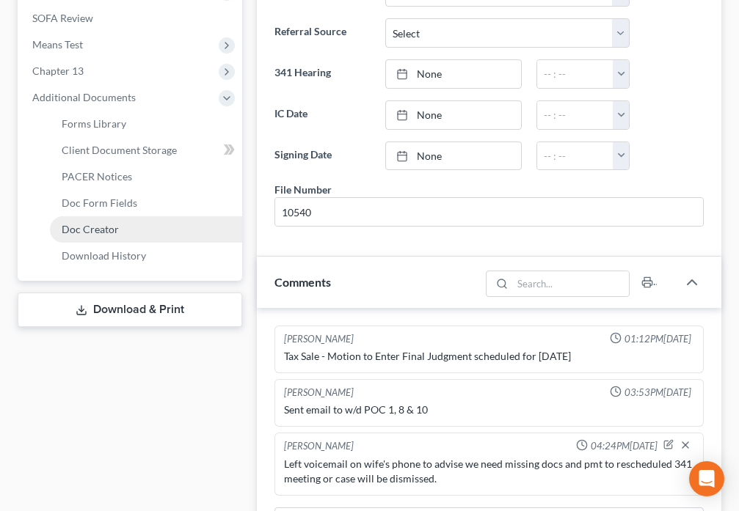
click at [112, 216] on link "Doc Creator" at bounding box center [146, 229] width 192 height 26
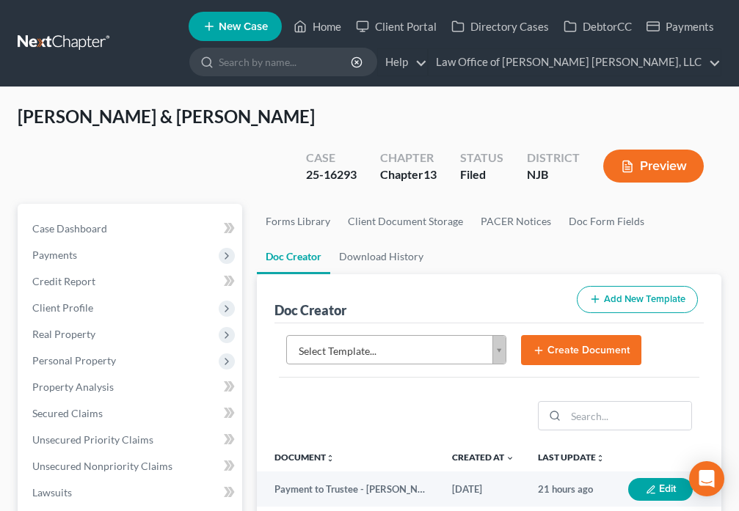
click at [505, 318] on body "Home New Case Client Portal Directory Cases DebtorCC Payments Law Office of [PE…" at bounding box center [369, 508] width 739 height 1016
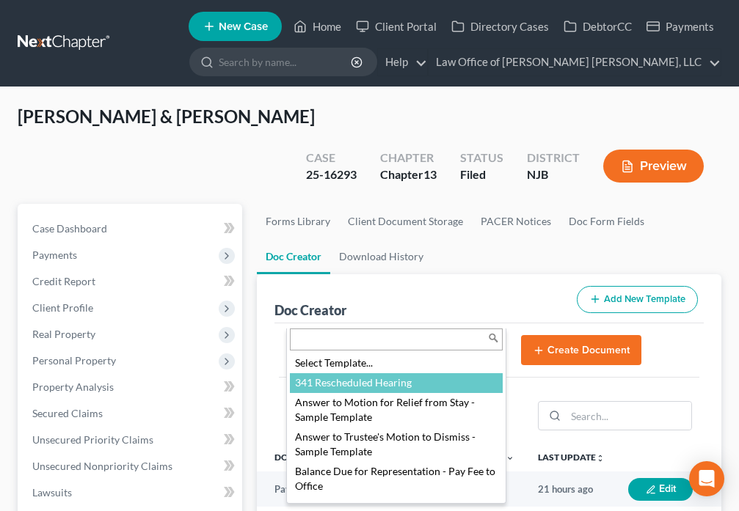
select select "91632"
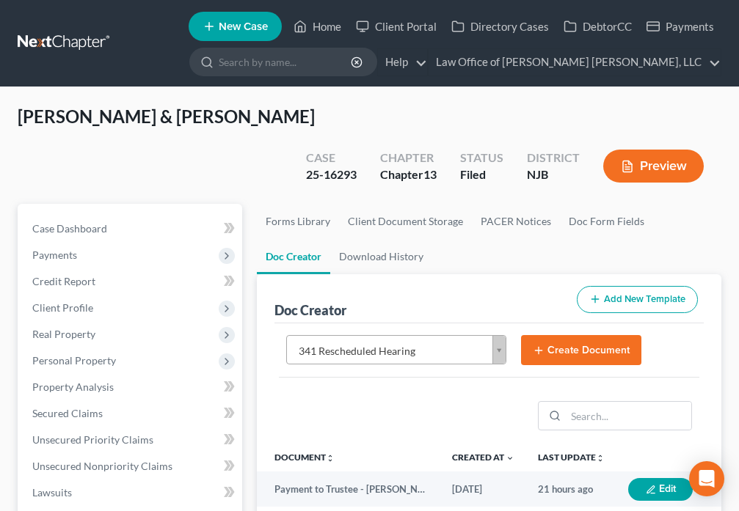
click at [558, 335] on button "Create Document" at bounding box center [581, 350] width 120 height 31
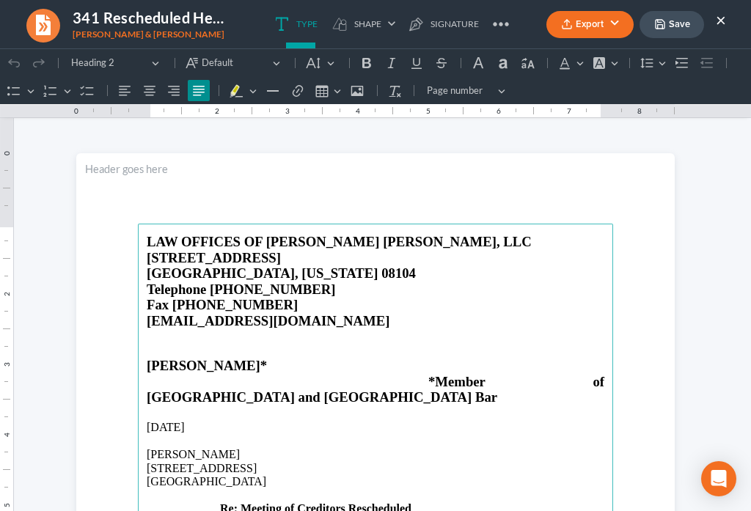
click at [240, 448] on p "[PERSON_NAME]" at bounding box center [376, 454] width 458 height 13
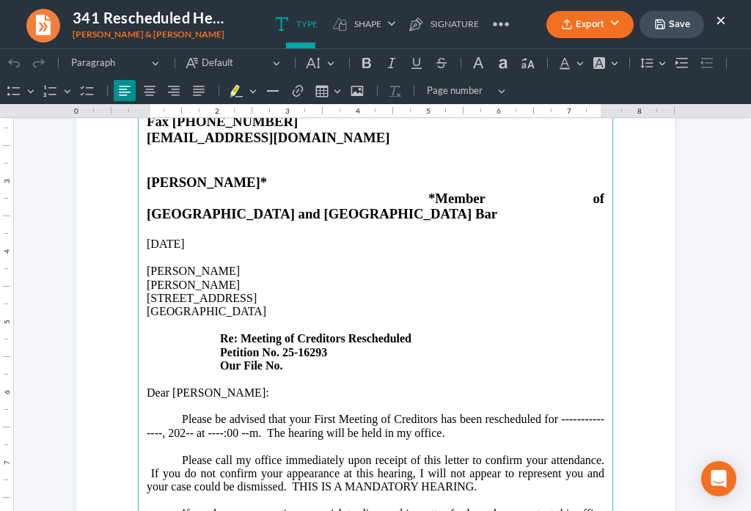
scroll to position [222, 0]
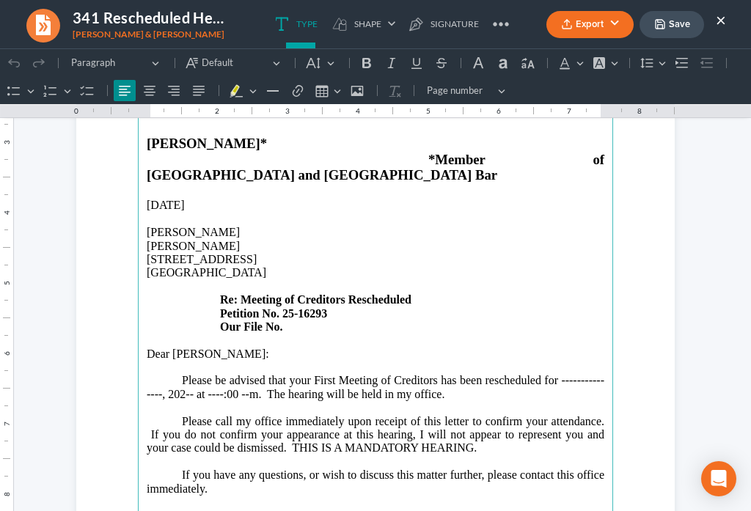
click at [288, 298] on p "[STREET_ADDRESS] Re: Meeting of Creditors Rescheduled Petition No. 25-16293 Our…" at bounding box center [376, 293] width 458 height 81
click at [156, 374] on p "Please be advised that your First Meeting of Creditors has been rescheduled for…" at bounding box center [376, 394] width 458 height 40
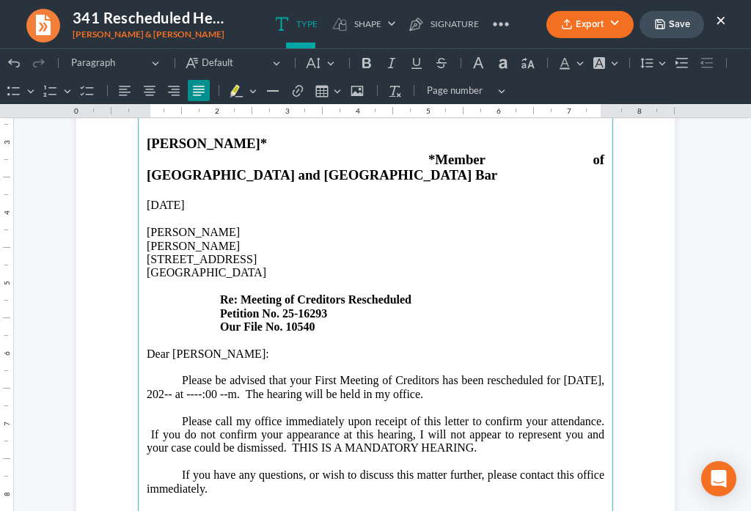
click at [230, 374] on p "Please be advised that your First Meeting of Creditors has been rescheduled for…" at bounding box center [376, 394] width 458 height 40
click at [259, 374] on p "Please be advised that your First Meeting of Creditors has been rescheduled for…" at bounding box center [376, 394] width 458 height 40
click at [279, 374] on p "Please be advised that your First Meeting of Creditors has been rescheduled for…" at bounding box center [376, 394] width 458 height 40
click at [472, 374] on p "Please be advised that your First Meeting of Creditors has been rescheduled for…" at bounding box center [376, 394] width 458 height 40
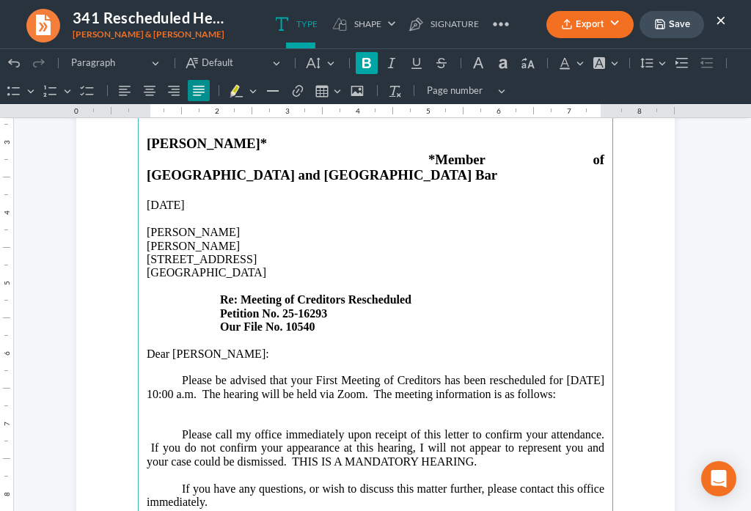
click at [362, 70] on button "Bold (Ctrl+B) Bold" at bounding box center [367, 63] width 22 height 22
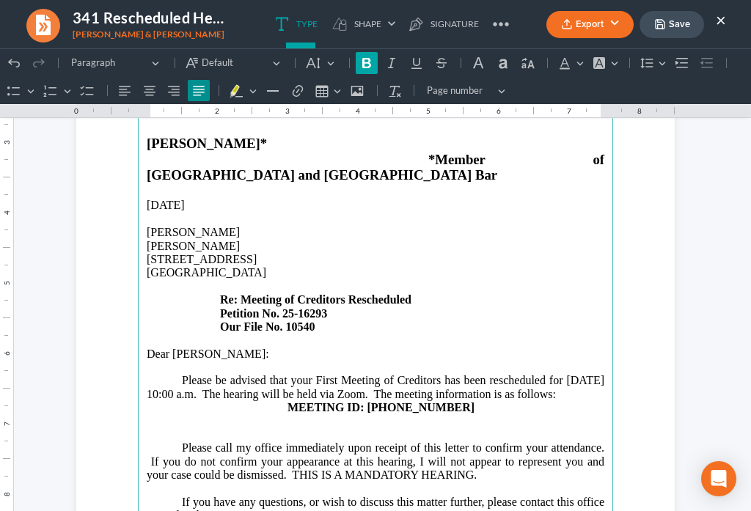
click at [366, 67] on icon "Editor toolbar" at bounding box center [366, 63] width 9 height 10
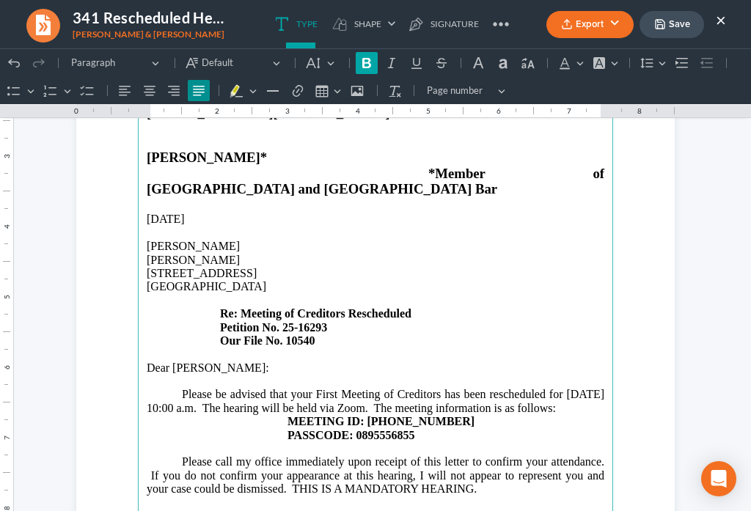
scroll to position [189, 0]
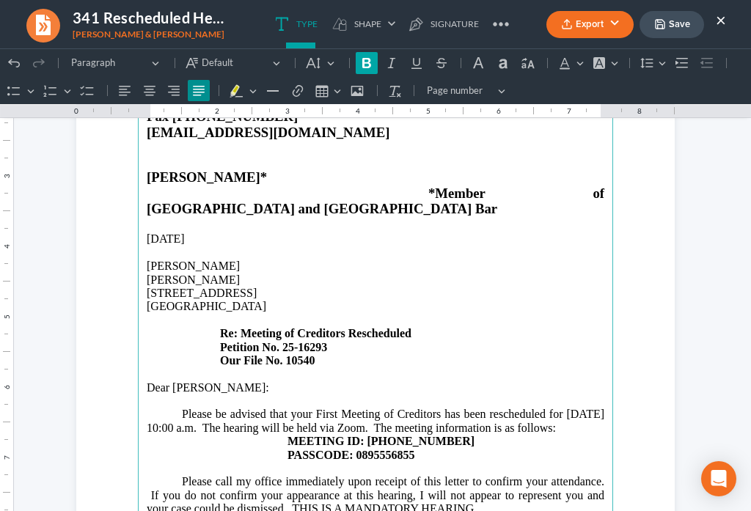
click at [366, 67] on icon "Editor toolbar" at bounding box center [366, 63] width 9 height 10
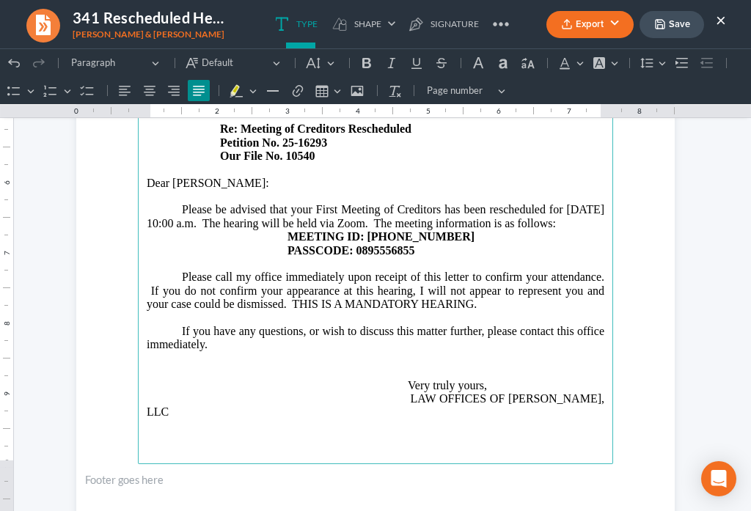
scroll to position [394, 0]
click at [250, 335] on p "If you have any questions, or wish to discuss this matter further, please conta…" at bounding box center [376, 371] width 458 height 95
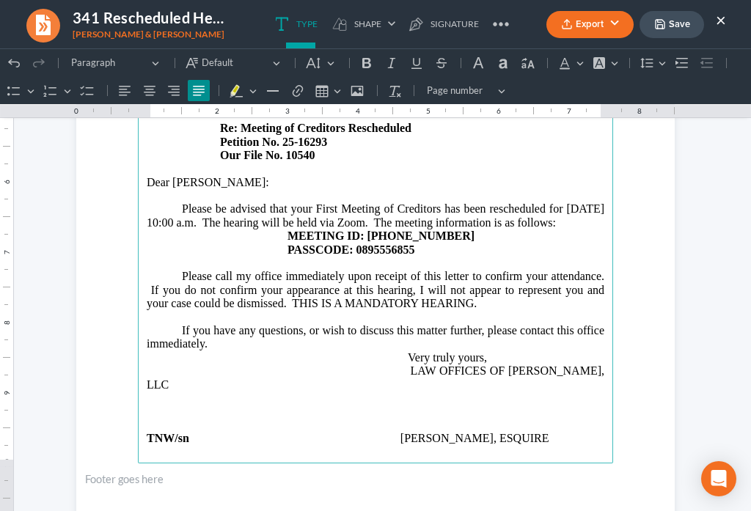
click at [345, 364] on p "If you have any questions, or wish to discuss this matter further, please conta…" at bounding box center [376, 357] width 458 height 67
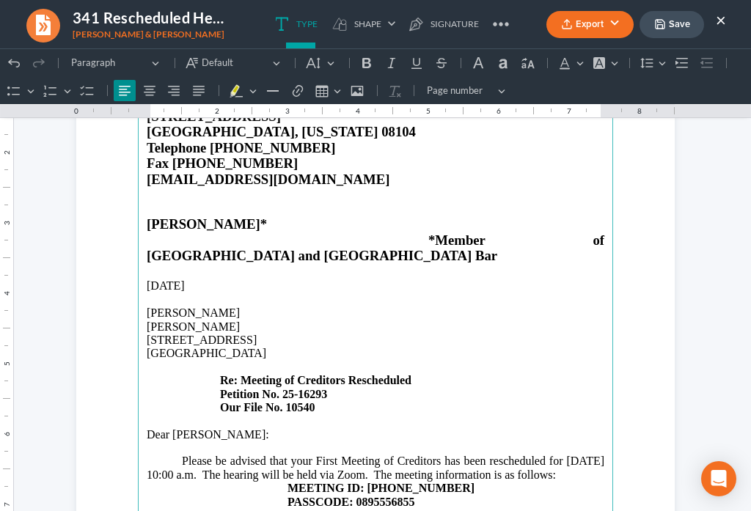
scroll to position [0, 0]
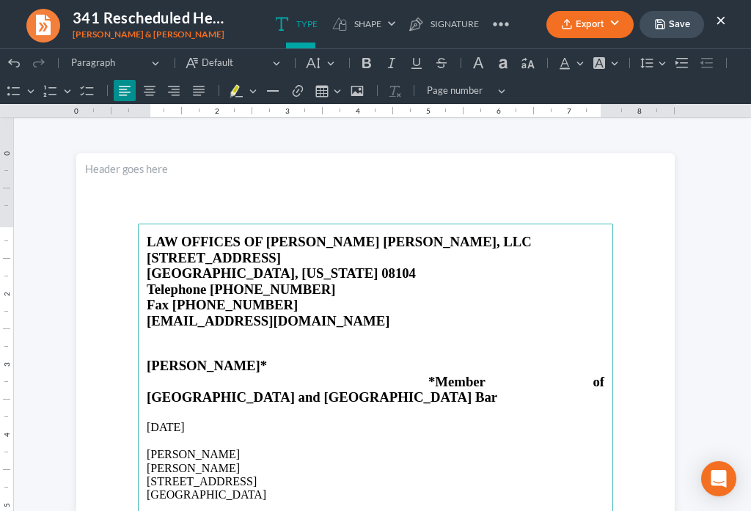
click at [674, 32] on button "Save" at bounding box center [672, 24] width 65 height 27
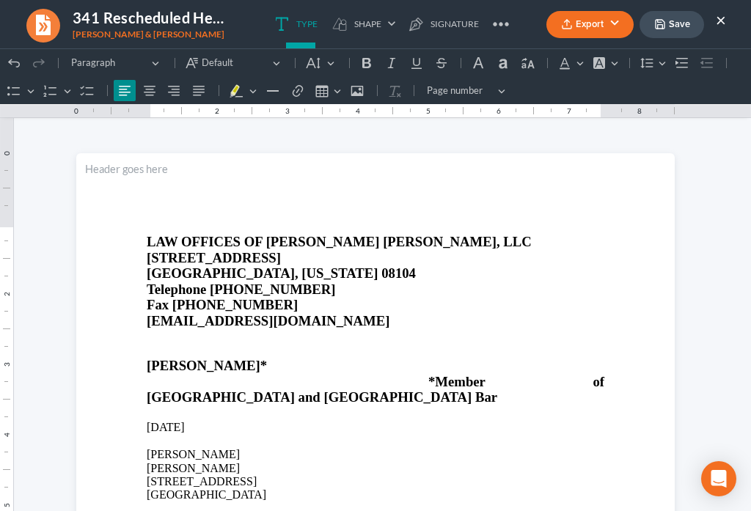
click at [568, 38] on ul "Export PDF Word Client Doc Storage Save ×" at bounding box center [637, 25] width 180 height 32
click at [569, 28] on icon "button" at bounding box center [567, 24] width 12 height 12
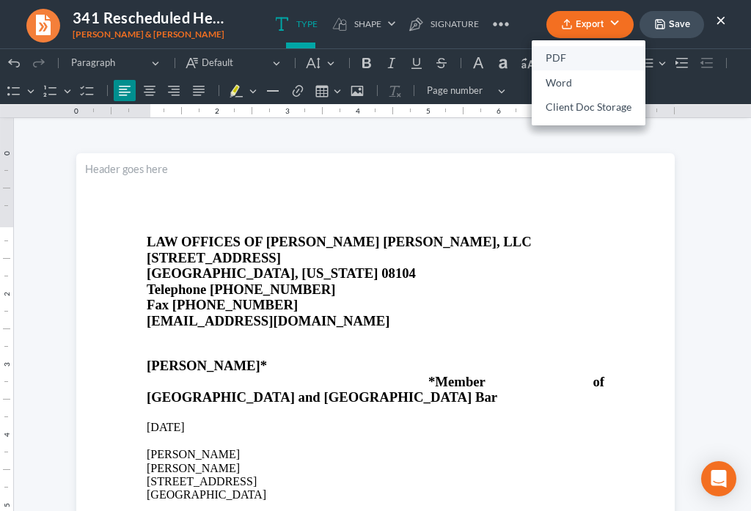
click at [560, 62] on link "PDF" at bounding box center [589, 58] width 114 height 25
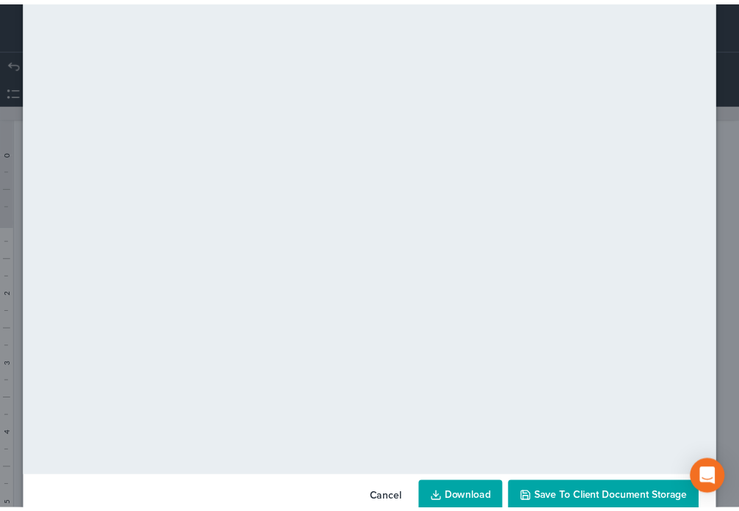
scroll to position [82, 0]
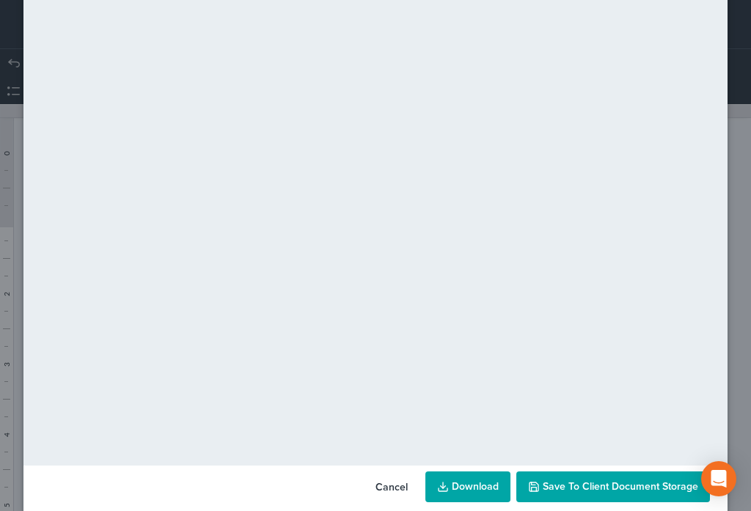
click at [604, 490] on span "Save to Client Document Storage" at bounding box center [621, 487] width 156 height 12
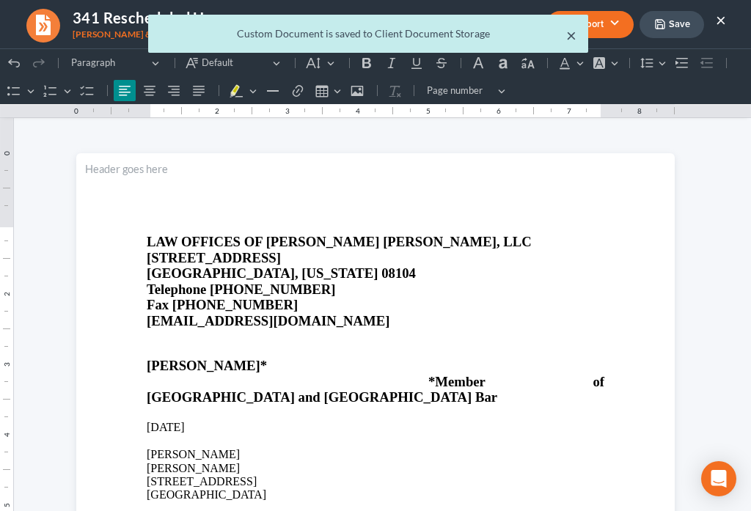
click at [574, 39] on button "×" at bounding box center [571, 35] width 10 height 18
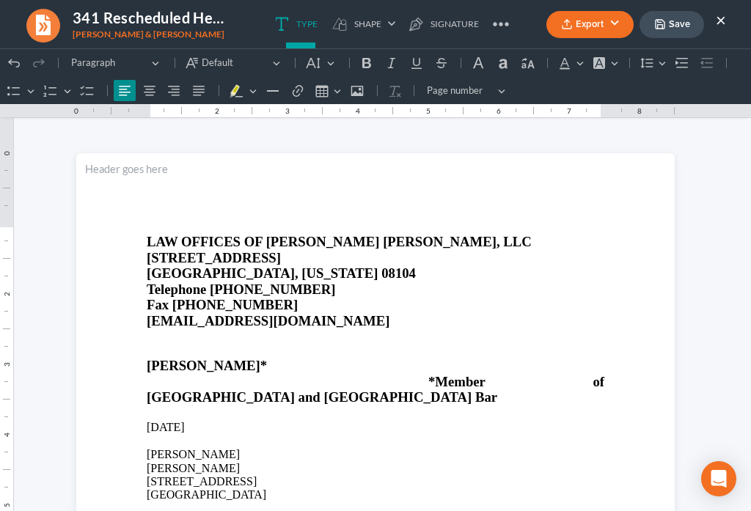
click at [720, 24] on button "×" at bounding box center [721, 20] width 10 height 18
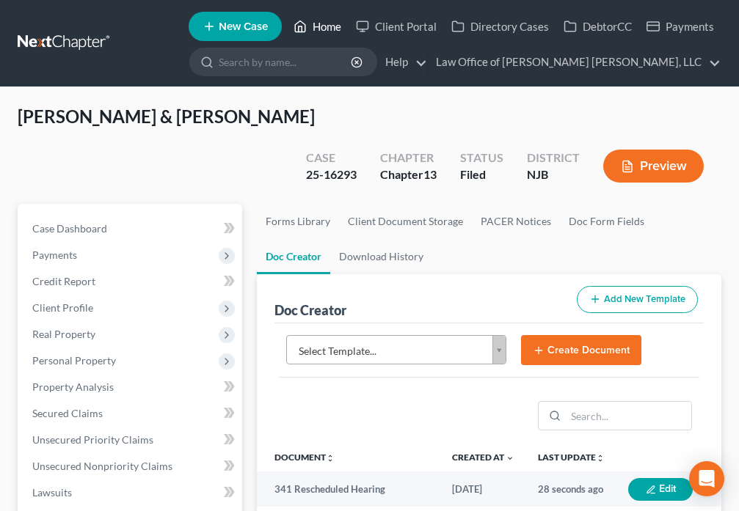
click at [315, 27] on link "Home" at bounding box center [317, 26] width 62 height 26
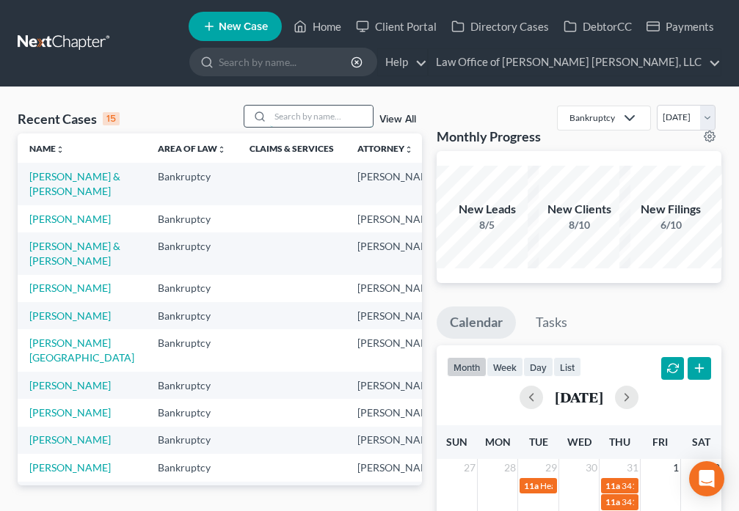
click at [290, 117] on input "search" at bounding box center [321, 116] width 103 height 21
type input "[PERSON_NAME]"
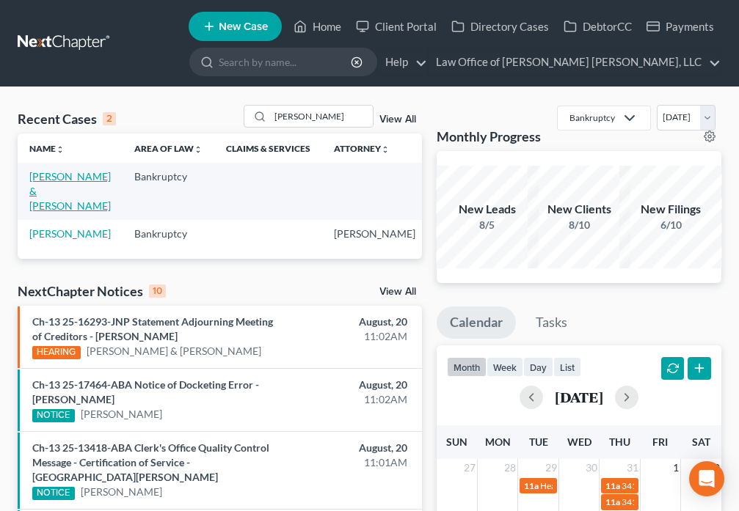
click at [48, 197] on link "[PERSON_NAME] & [PERSON_NAME]" at bounding box center [69, 191] width 81 height 42
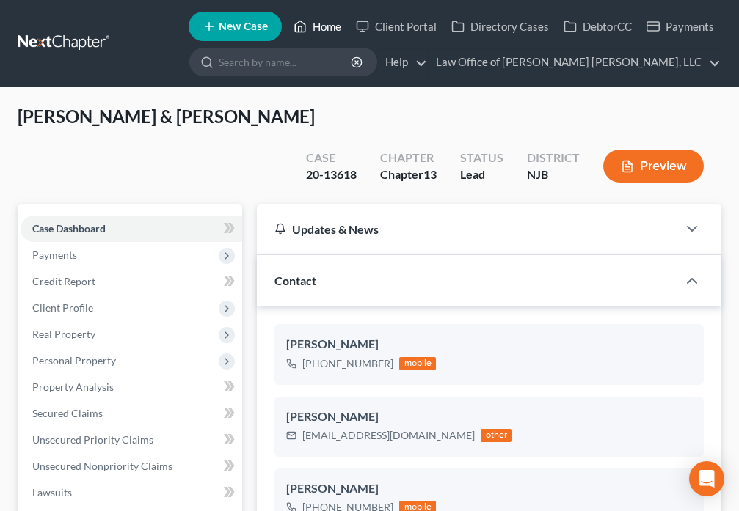
click at [298, 33] on icon at bounding box center [299, 27] width 13 height 18
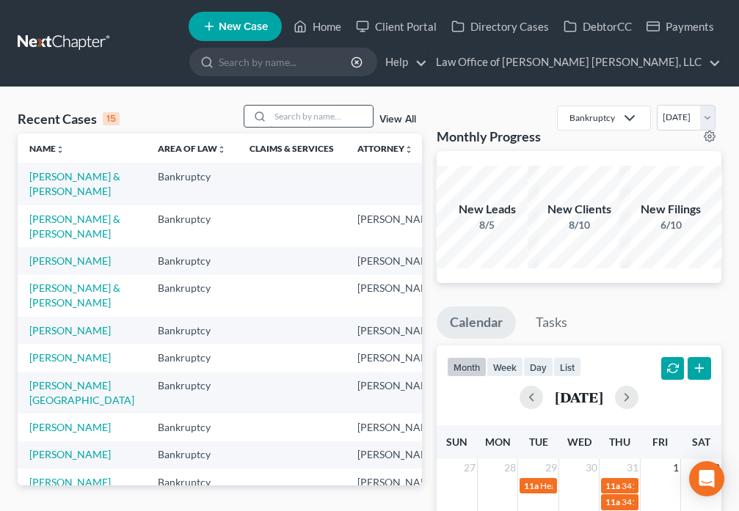
click at [296, 120] on input "search" at bounding box center [321, 116] width 103 height 21
type input "gIST"
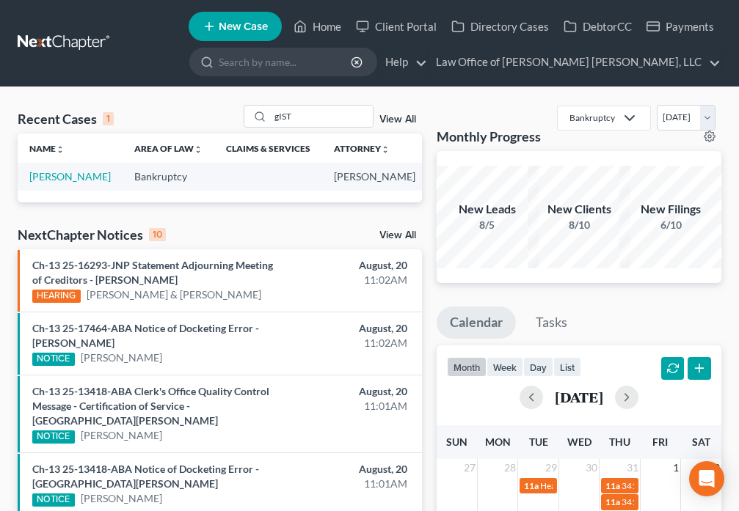
click at [45, 184] on td "[PERSON_NAME]" at bounding box center [70, 176] width 105 height 27
click at [43, 183] on link "[PERSON_NAME]" at bounding box center [69, 176] width 81 height 12
select select "6"
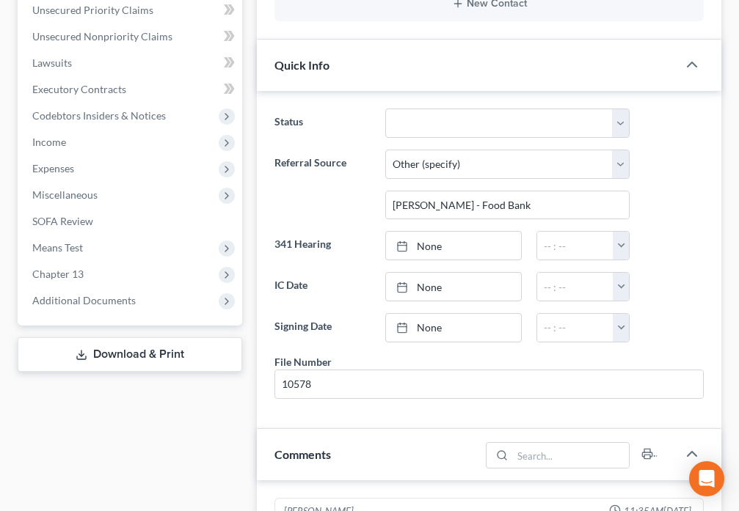
scroll to position [411, 0]
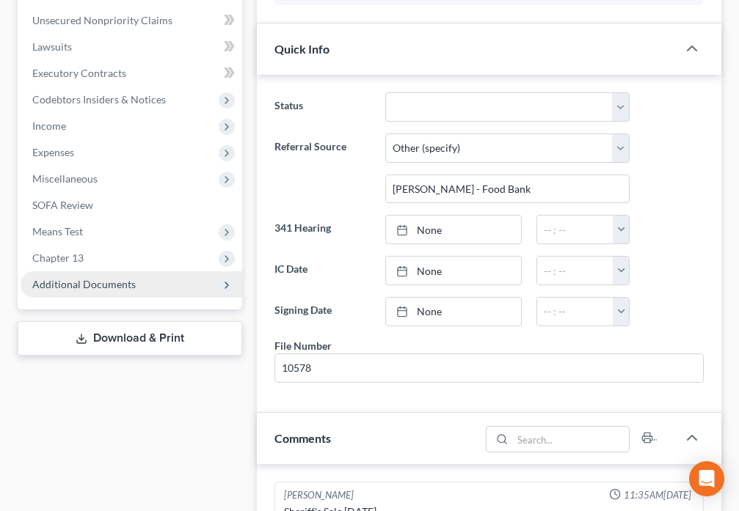
click at [125, 289] on span "Additional Documents" at bounding box center [83, 284] width 103 height 12
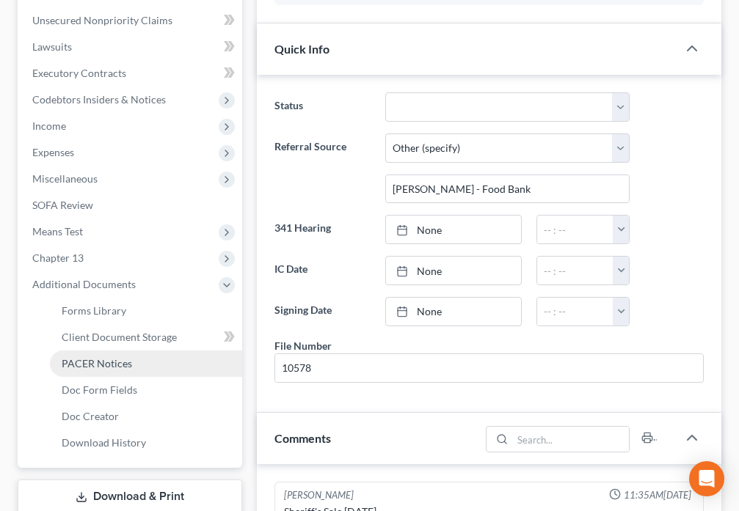
click at [156, 365] on link "PACER Notices" at bounding box center [146, 364] width 192 height 26
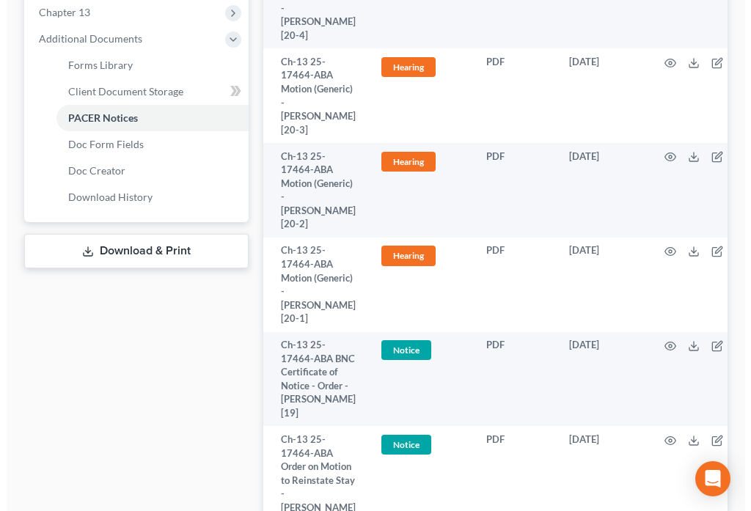
scroll to position [633, 0]
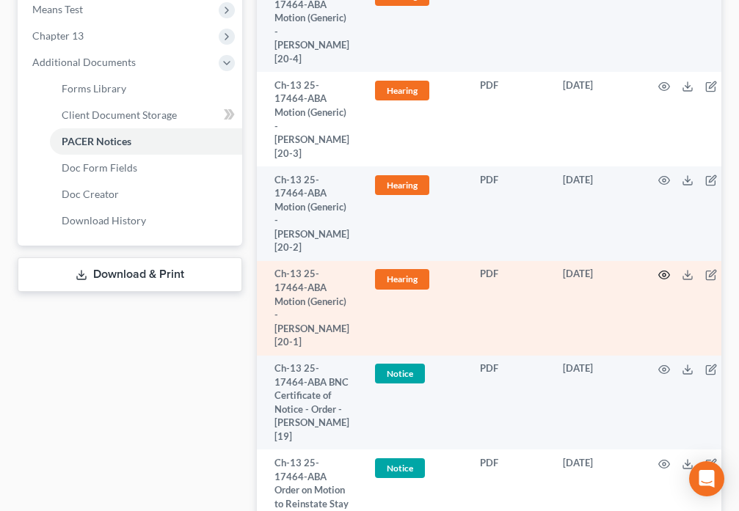
click at [659, 280] on icon "button" at bounding box center [664, 275] width 11 height 8
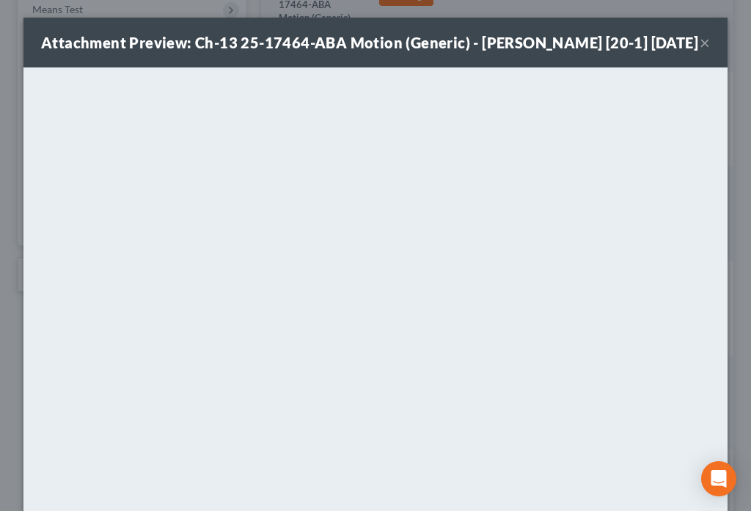
click at [700, 51] on button "×" at bounding box center [705, 43] width 10 height 18
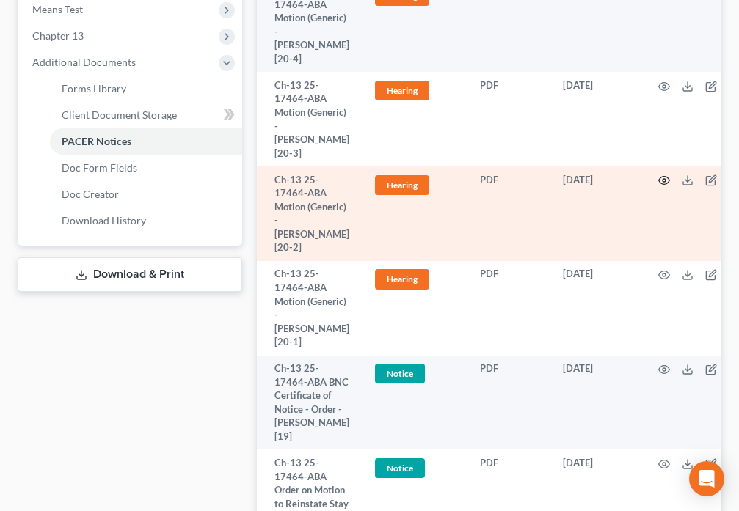
click at [660, 186] on icon "button" at bounding box center [664, 181] width 12 height 12
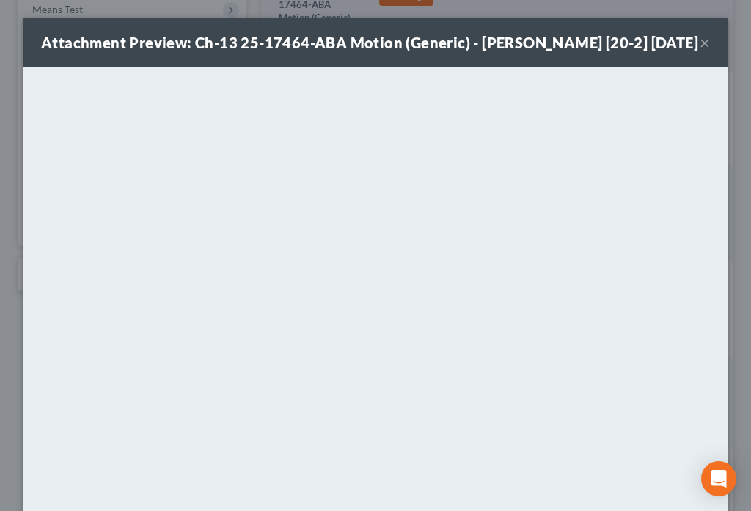
click at [700, 51] on button "×" at bounding box center [705, 43] width 10 height 18
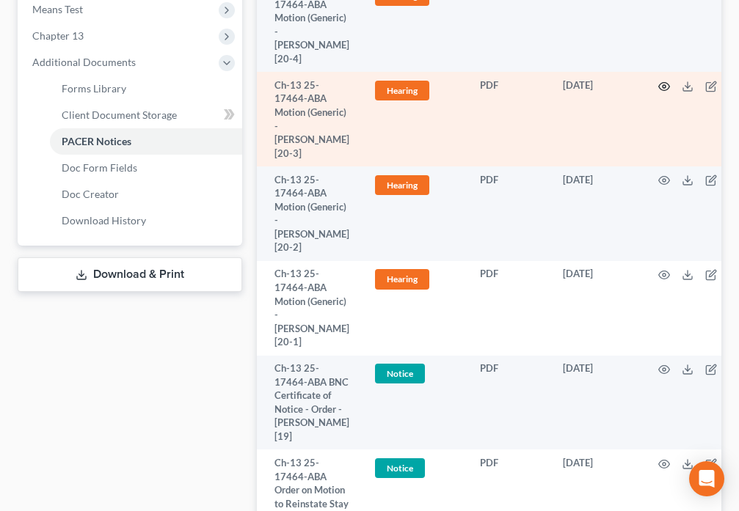
click at [659, 92] on icon "button" at bounding box center [664, 87] width 12 height 12
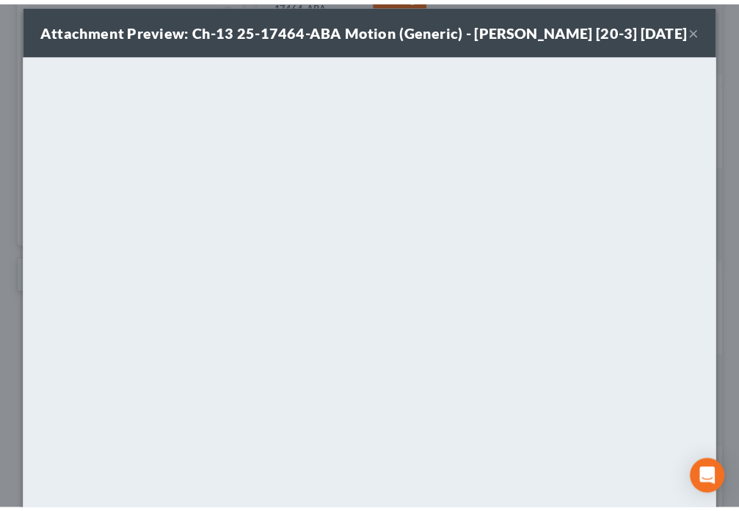
scroll to position [17, 0]
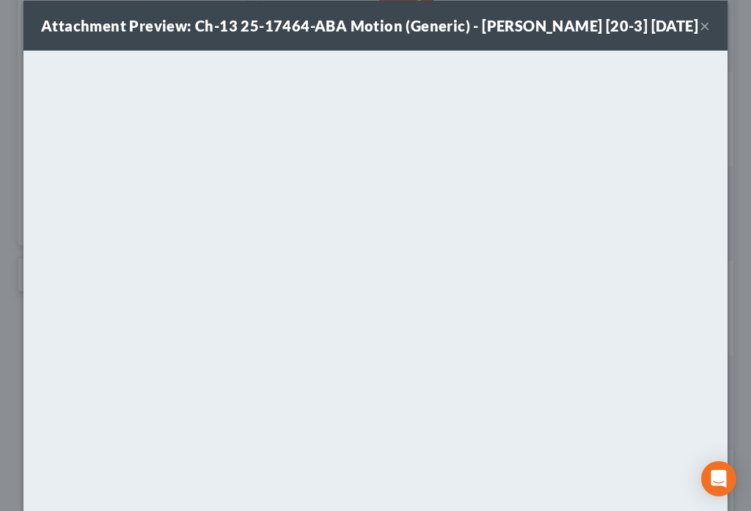
click at [704, 37] on div "Attachment Preview: Ch-13 25-17464-ABA Motion (Generic) - [PERSON_NAME] [20-3] …" at bounding box center [375, 26] width 704 height 50
click at [700, 34] on button "×" at bounding box center [705, 26] width 10 height 18
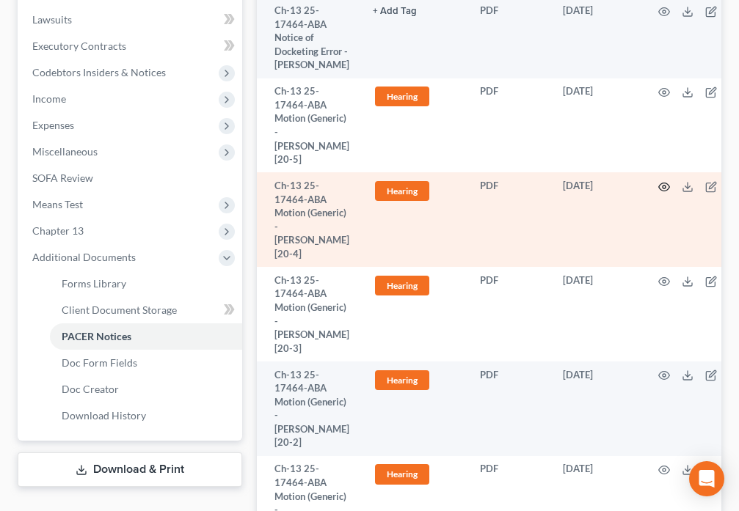
scroll to position [428, 0]
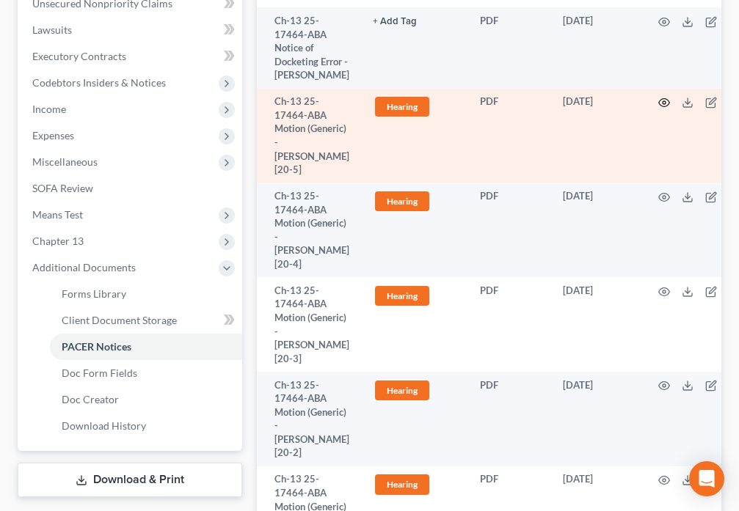
click at [658, 109] on icon "button" at bounding box center [664, 103] width 12 height 12
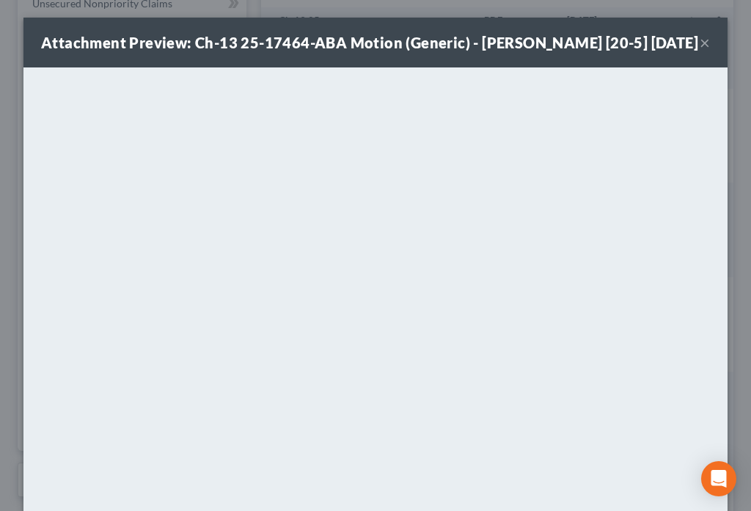
click at [700, 51] on button "×" at bounding box center [705, 43] width 10 height 18
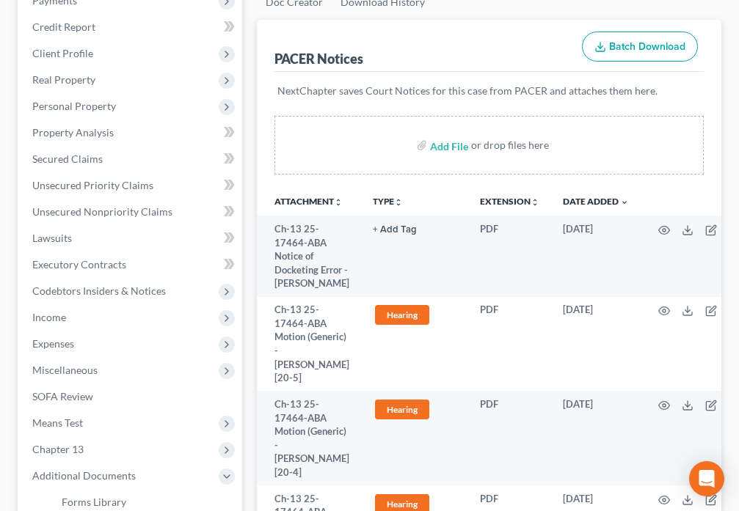
scroll to position [0, 0]
